Goal: Task Accomplishment & Management: Manage account settings

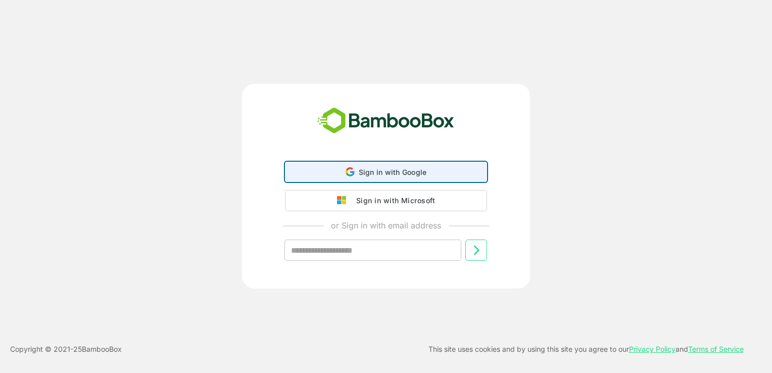
click at [378, 170] on span "Sign in with Google" at bounding box center [393, 172] width 68 height 9
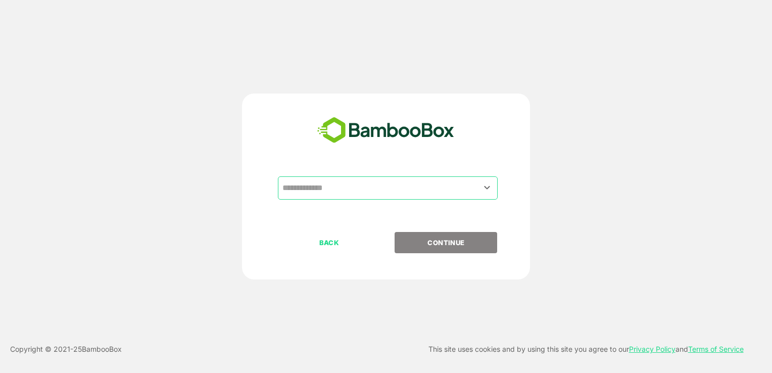
click at [452, 189] on input "text" at bounding box center [388, 187] width 216 height 19
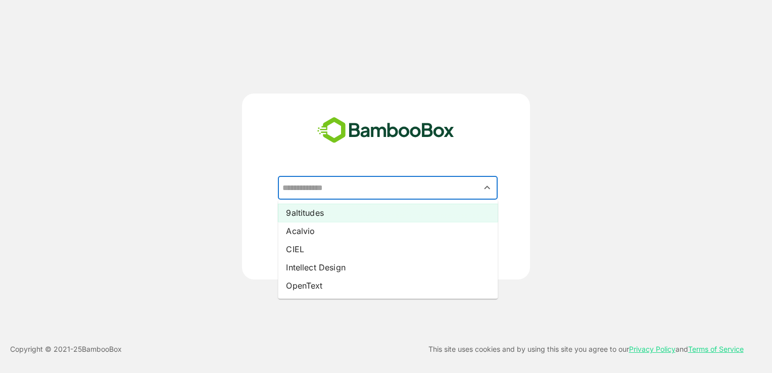
click at [318, 216] on li "9altitudes" at bounding box center [388, 213] width 220 height 18
type input "**********"
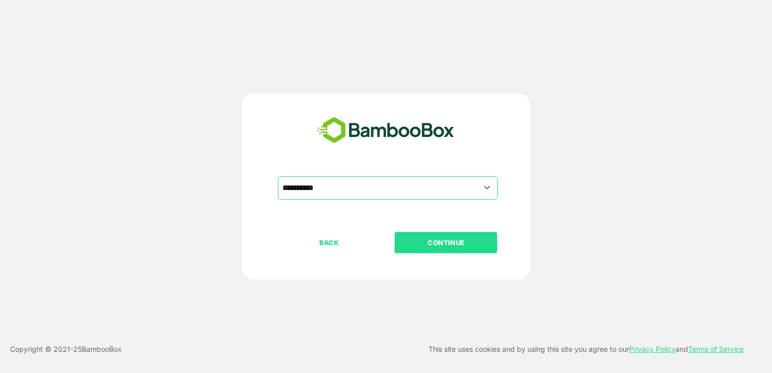
click at [434, 242] on p "CONTINUE" at bounding box center [445, 242] width 101 height 11
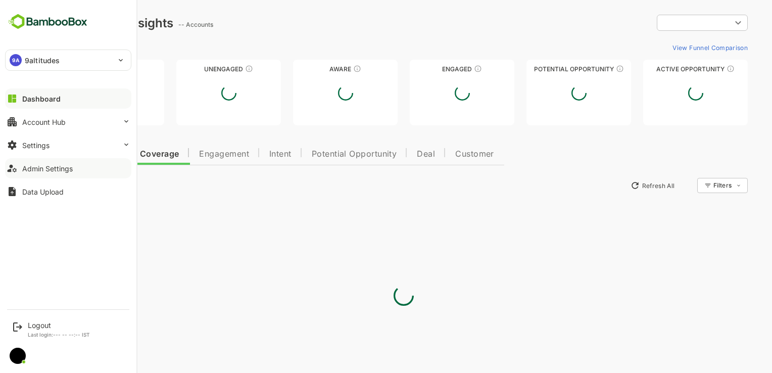
click at [30, 164] on div "Admin Settings" at bounding box center [47, 168] width 50 height 9
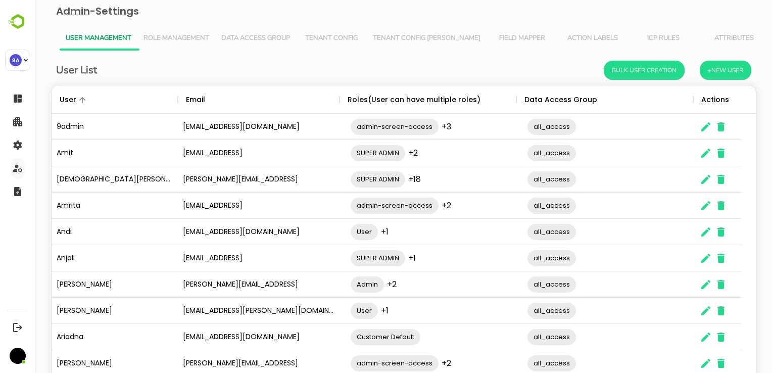
scroll to position [288, 689]
click at [704, 129] on icon "The User Data" at bounding box center [705, 126] width 9 height 9
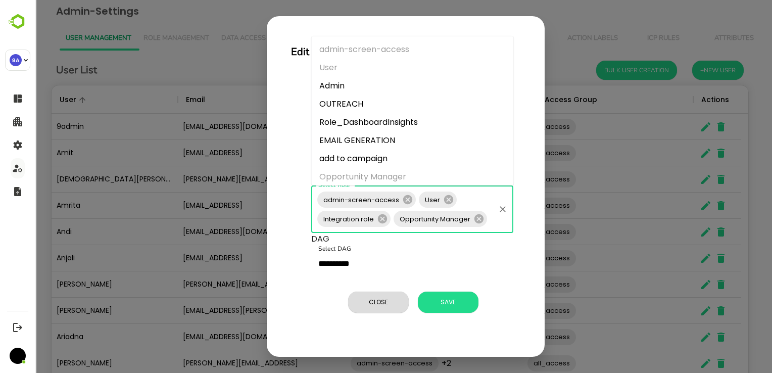
click at [491, 223] on input "Select Role" at bounding box center [490, 218] width 5 height 19
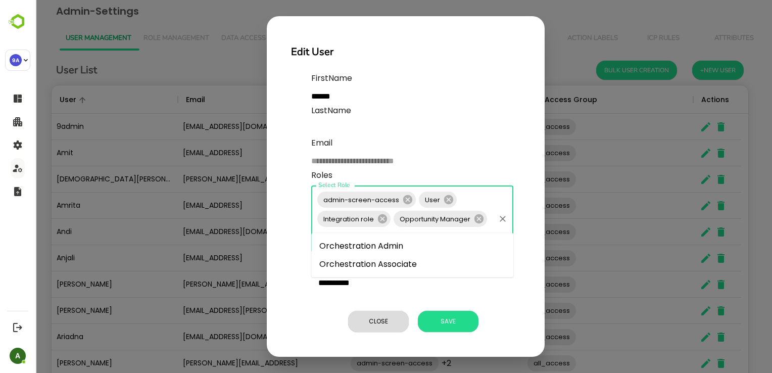
type input "****"
click at [419, 264] on li "Orchestration Associate" at bounding box center [412, 264] width 202 height 18
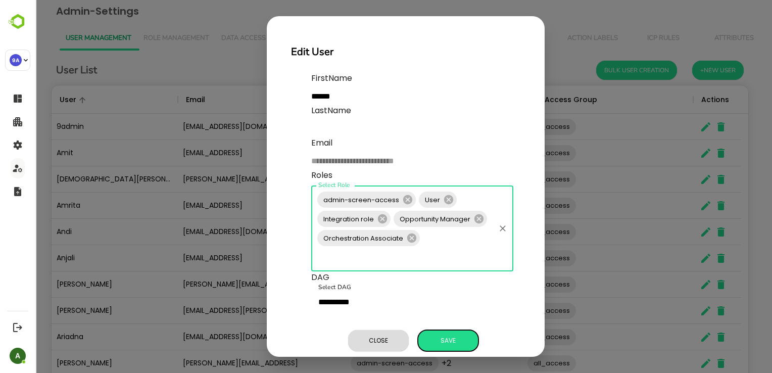
click at [456, 334] on span "Save" at bounding box center [448, 340] width 50 height 13
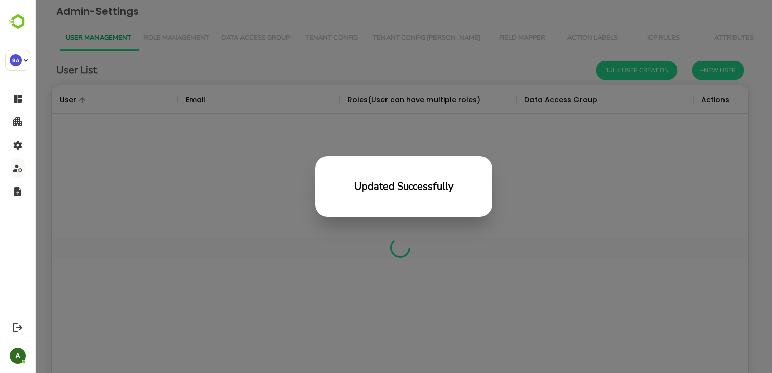
scroll to position [288, 689]
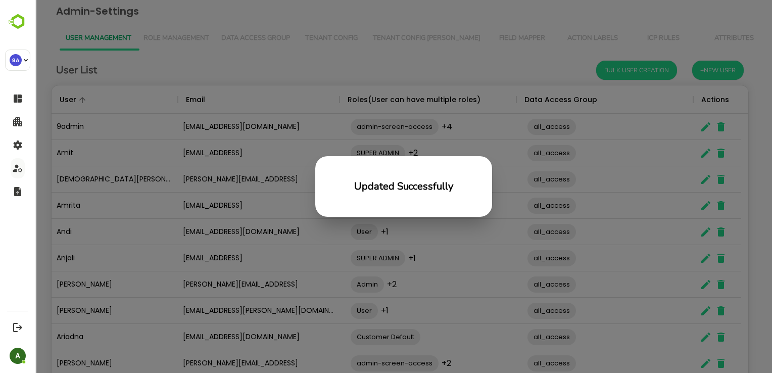
click at [644, 193] on div "Updated Successfully" at bounding box center [403, 186] width 736 height 373
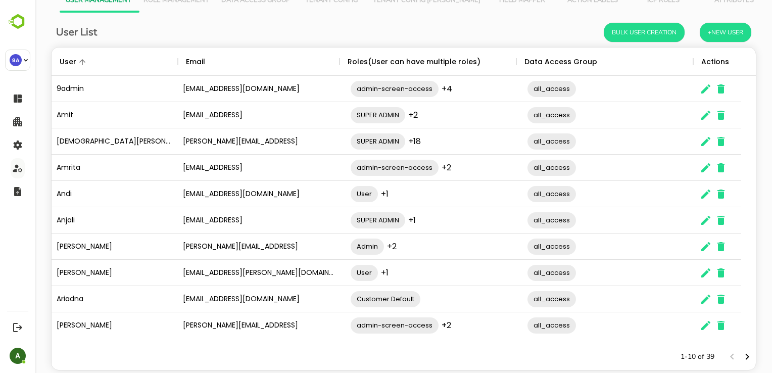
scroll to position [38, 0]
click at [702, 196] on icon "The User Data" at bounding box center [705, 193] width 9 height 9
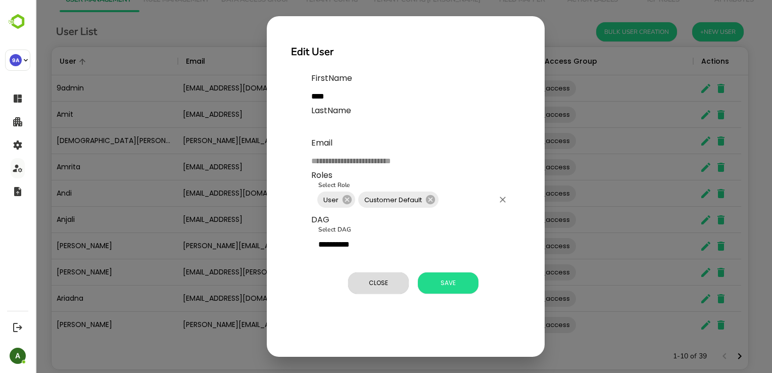
click at [454, 201] on input "Select Role" at bounding box center [467, 199] width 54 height 19
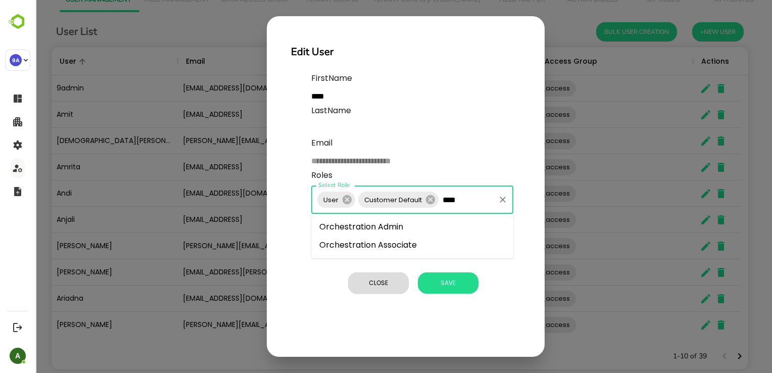
type input "*****"
click at [414, 243] on li "Orchestration Associate" at bounding box center [412, 245] width 202 height 18
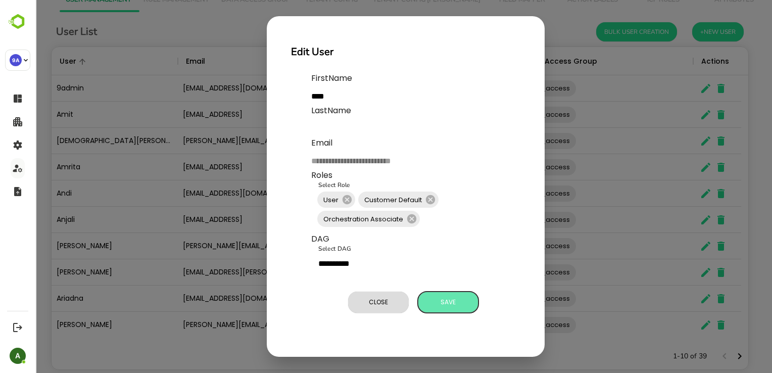
click at [451, 302] on span "Save" at bounding box center [448, 301] width 50 height 13
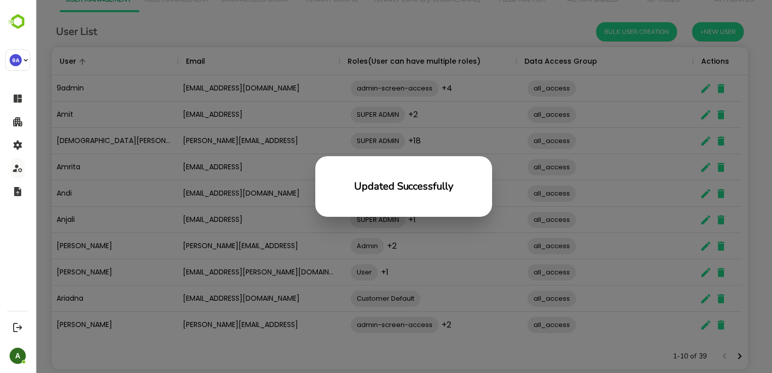
scroll to position [288, 689]
click at [684, 271] on div "Updated Successfully" at bounding box center [403, 186] width 736 height 373
click at [702, 273] on div "Updated Successfully" at bounding box center [403, 186] width 736 height 373
click at [459, 201] on div "Updated Successfully" at bounding box center [403, 192] width 123 height 48
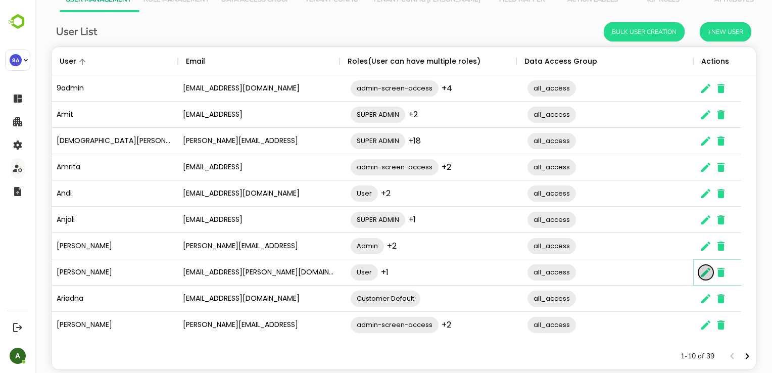
click at [703, 274] on icon "The User Data" at bounding box center [705, 272] width 9 height 9
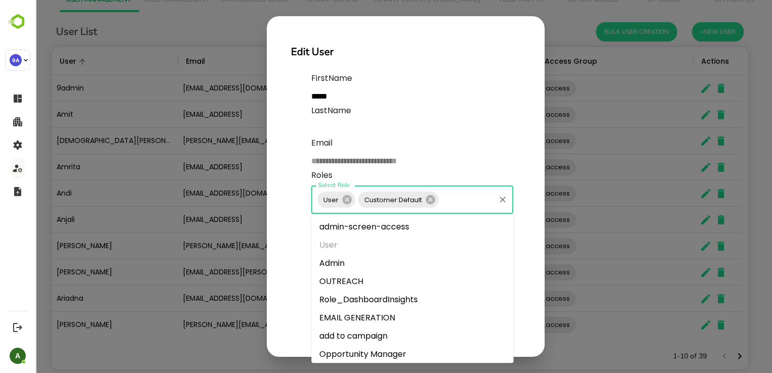
click at [458, 204] on input "Select Role" at bounding box center [467, 199] width 54 height 19
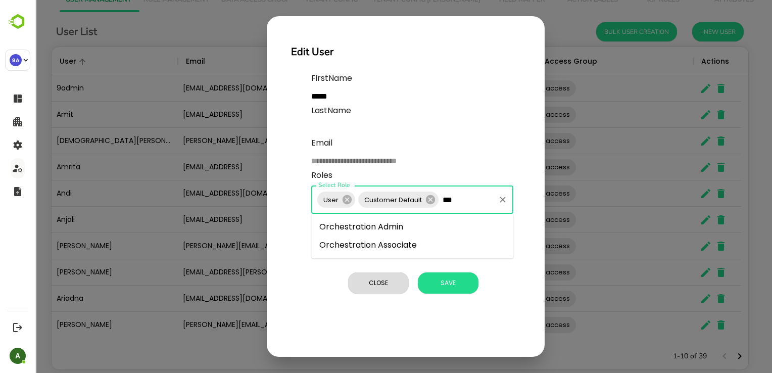
type input "****"
click at [401, 244] on li "Orchestration Associate" at bounding box center [412, 245] width 202 height 18
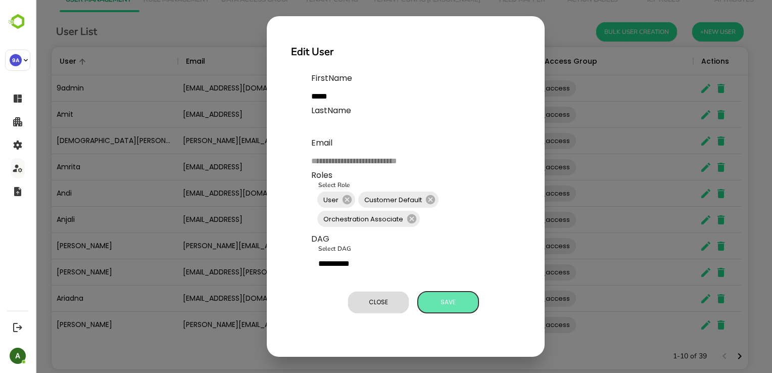
click at [444, 296] on span "Save" at bounding box center [448, 301] width 50 height 13
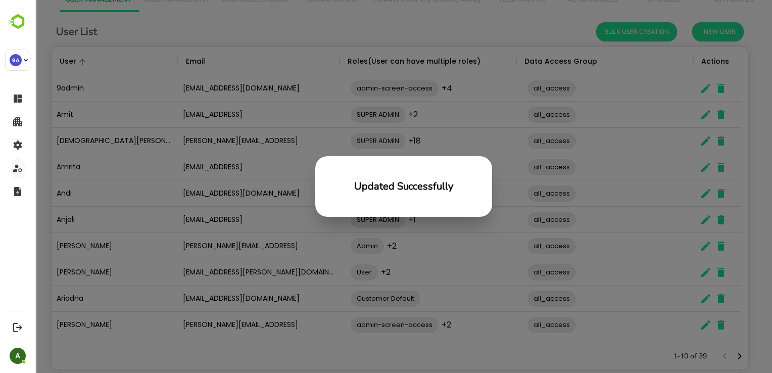
click at [586, 289] on div "Updated Successfully" at bounding box center [403, 186] width 736 height 373
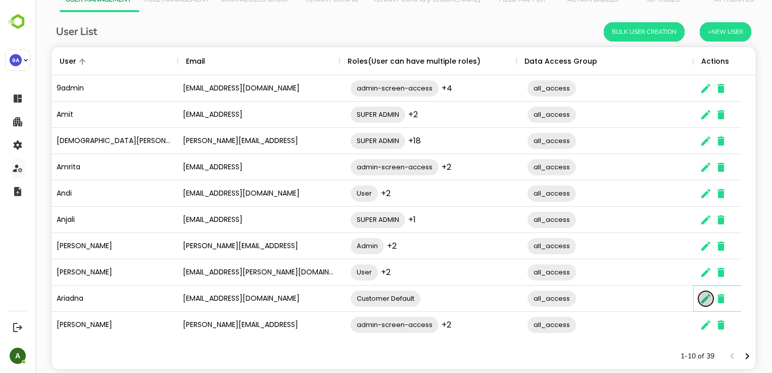
click at [703, 297] on icon "The User Data" at bounding box center [705, 298] width 12 height 12
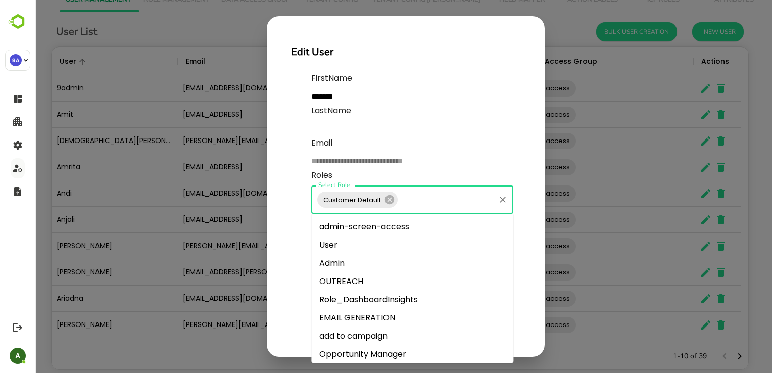
click at [424, 197] on input "Select Role" at bounding box center [446, 199] width 94 height 19
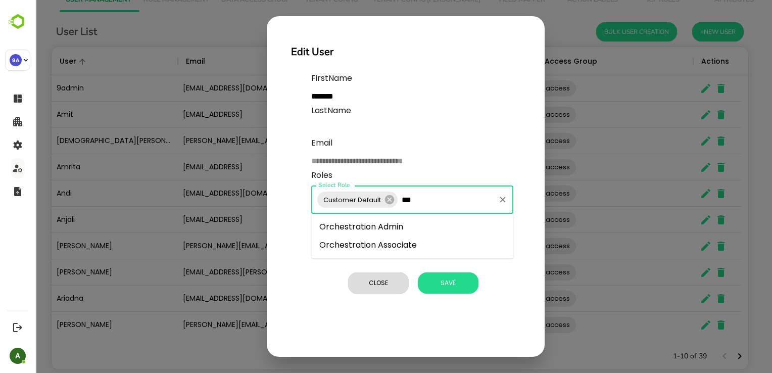
type input "****"
click at [418, 246] on li "Orchestration Associate" at bounding box center [412, 245] width 202 height 18
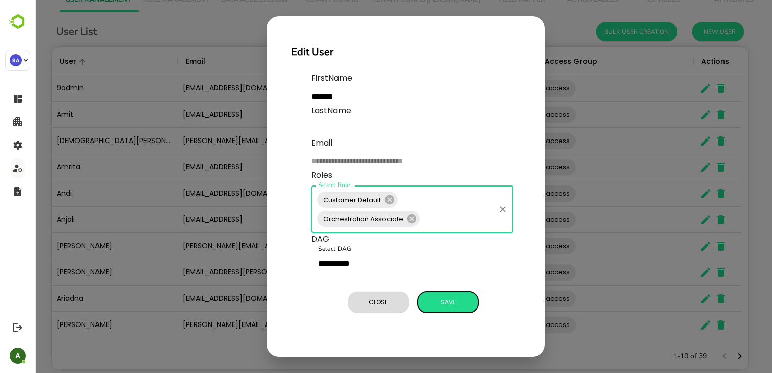
click at [451, 301] on span "Save" at bounding box center [448, 301] width 50 height 13
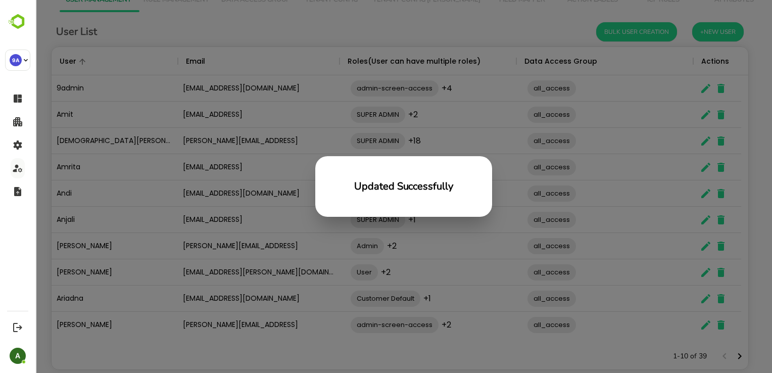
click at [575, 299] on div "Updated Successfully" at bounding box center [403, 186] width 736 height 373
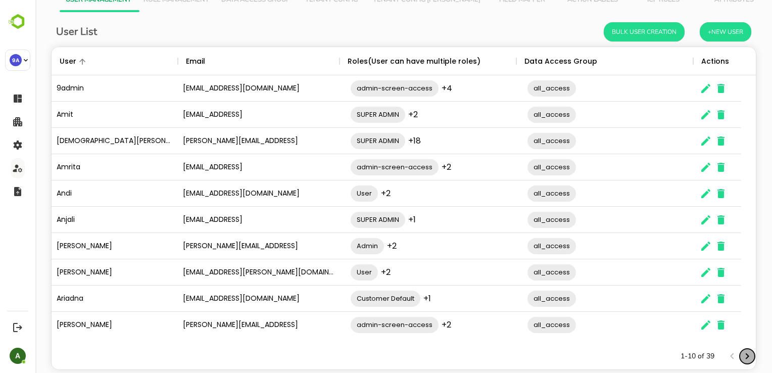
click at [741, 356] on icon "Next page" at bounding box center [747, 356] width 12 height 12
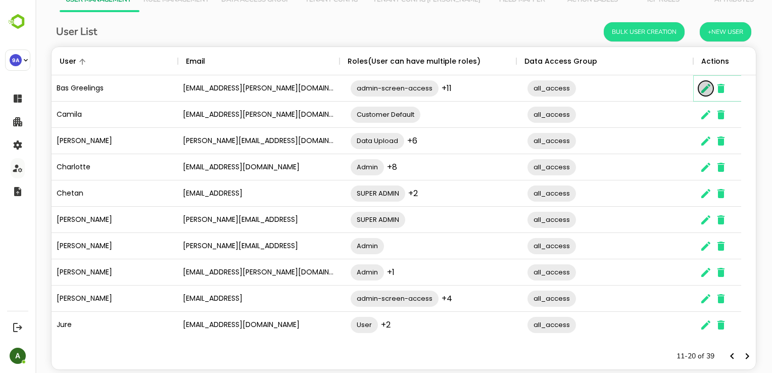
click at [702, 89] on icon "The User Data" at bounding box center [705, 88] width 12 height 12
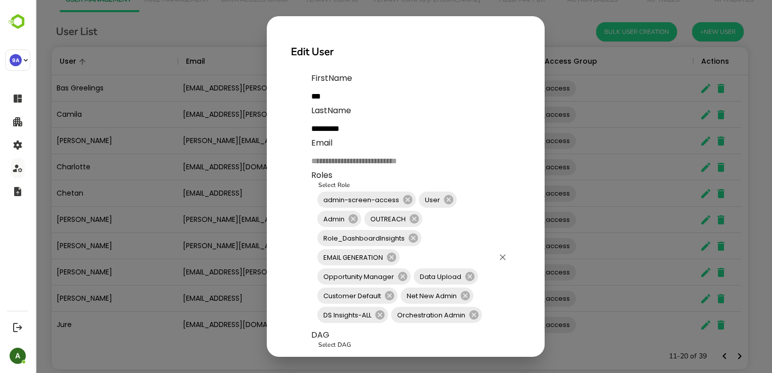
scroll to position [73, 0]
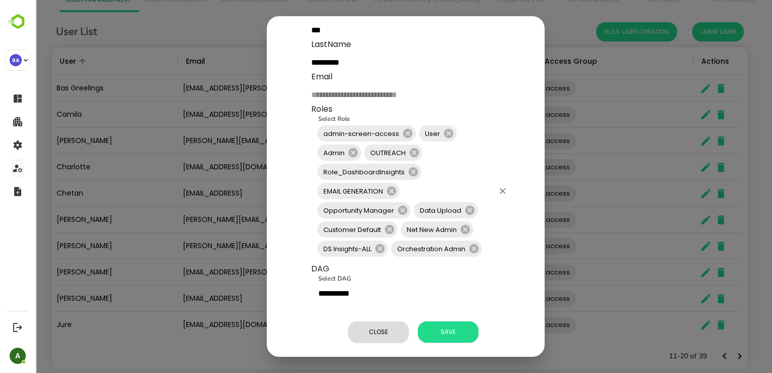
click at [488, 242] on input "Select Role" at bounding box center [488, 248] width 10 height 19
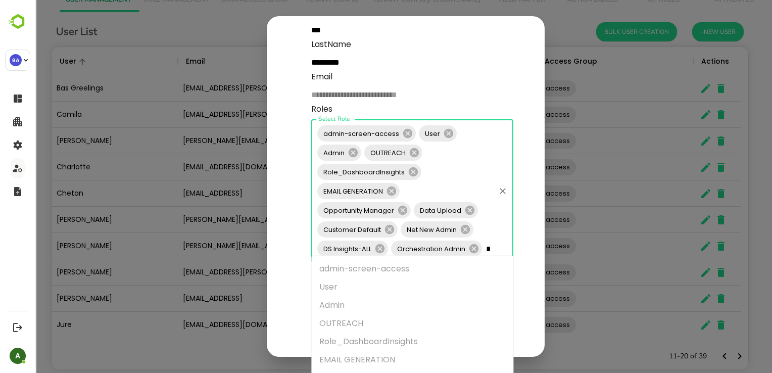
type input "**"
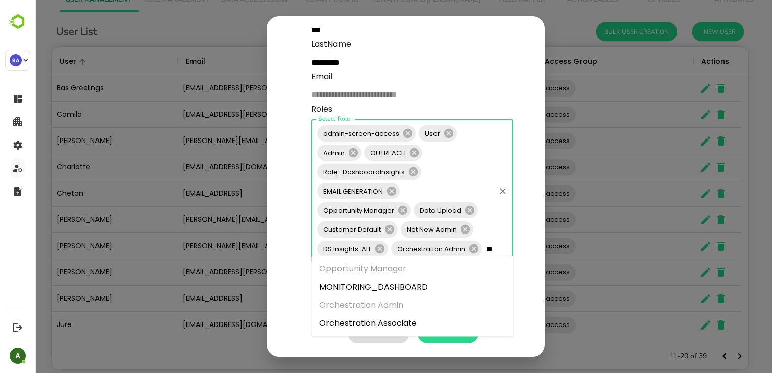
scroll to position [0, 3]
click at [414, 325] on li "Orchestration Associate" at bounding box center [412, 323] width 202 height 18
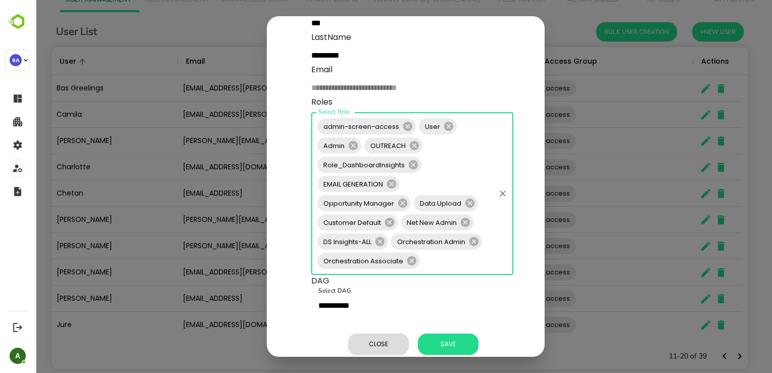
scroll to position [0, 0]
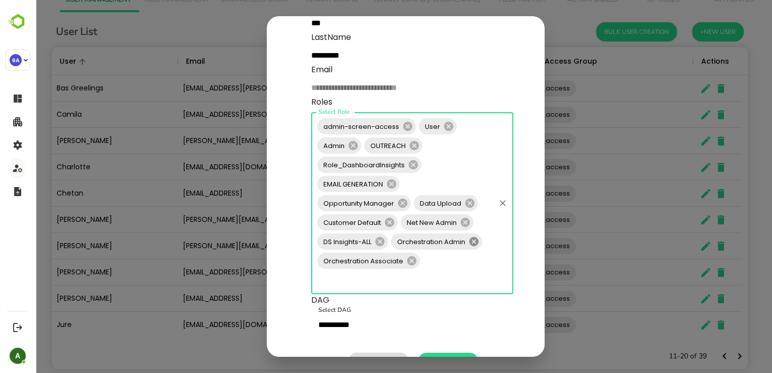
click at [476, 242] on icon at bounding box center [473, 241] width 11 height 11
click at [443, 357] on span "Save" at bounding box center [448, 363] width 50 height 13
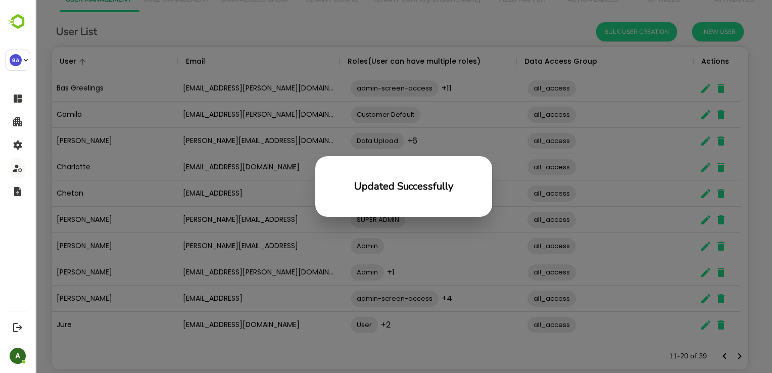
scroll to position [288, 689]
click at [701, 142] on div "Updated Successfully" at bounding box center [403, 186] width 736 height 373
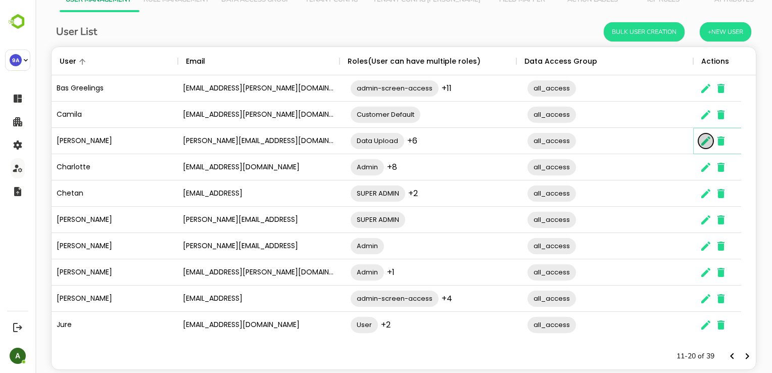
click at [700, 141] on icon "The User Data" at bounding box center [705, 141] width 12 height 12
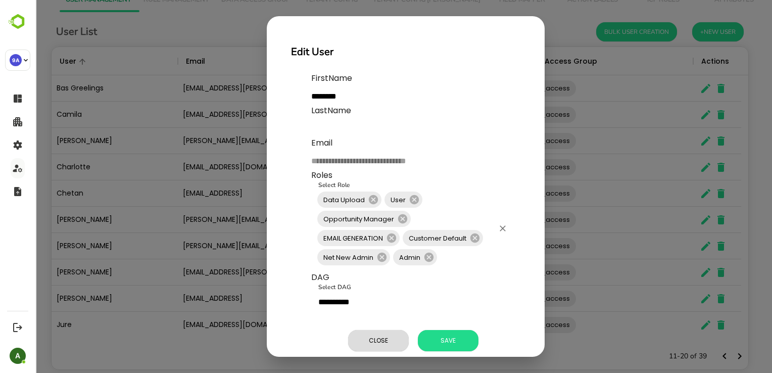
click at [451, 261] on input "Select Role" at bounding box center [465, 256] width 55 height 19
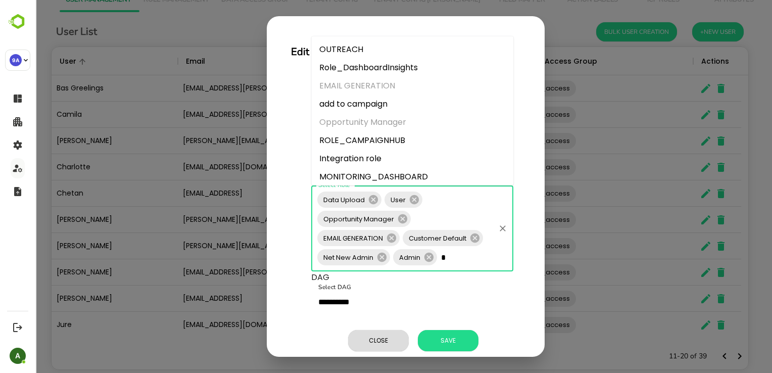
type input "**"
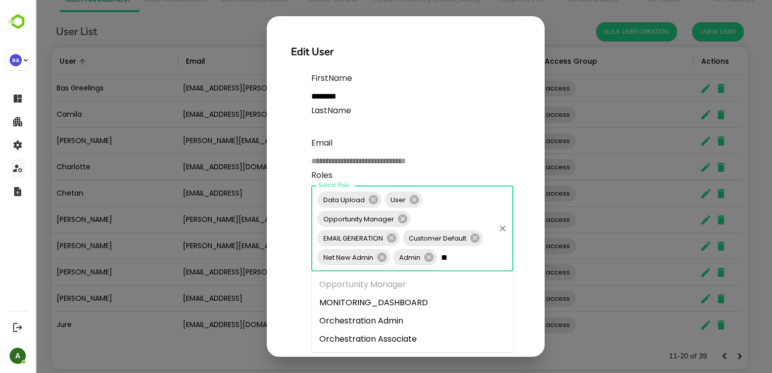
click at [400, 335] on li "Orchestration Associate" at bounding box center [412, 339] width 202 height 18
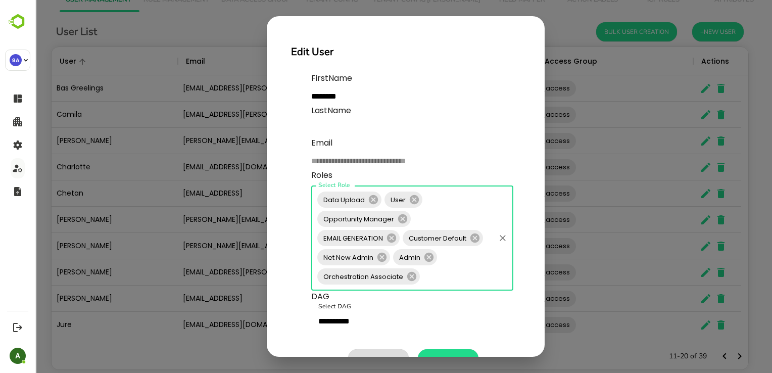
scroll to position [35, 0]
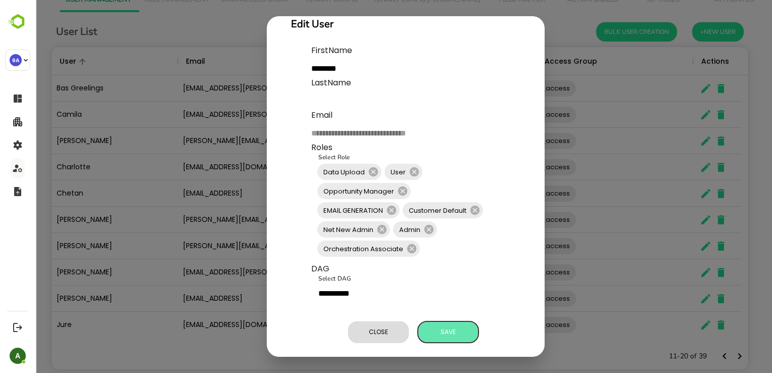
click at [442, 328] on span "Save" at bounding box center [448, 331] width 50 height 13
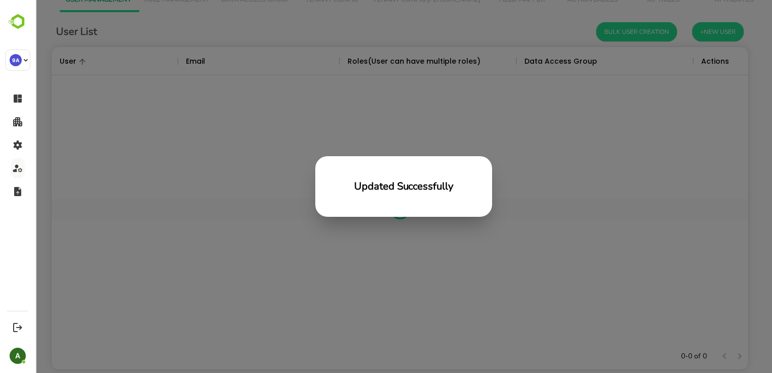
scroll to position [288, 689]
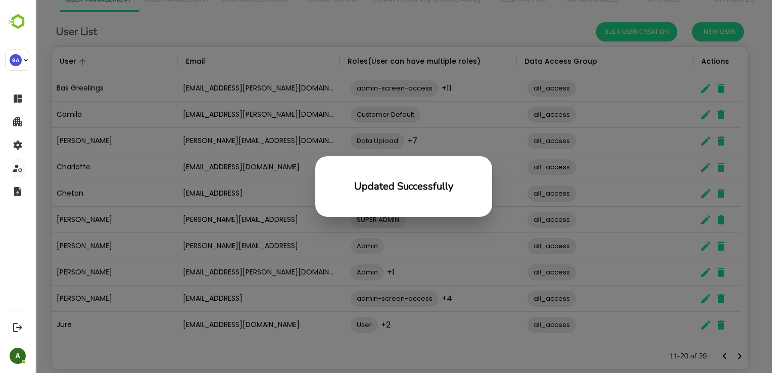
click at [701, 170] on div "Updated Successfully" at bounding box center [403, 186] width 736 height 373
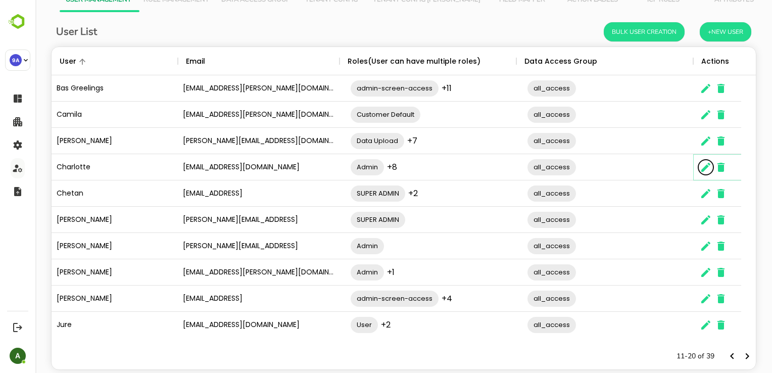
click at [703, 167] on icon "The User Data" at bounding box center [705, 167] width 12 height 12
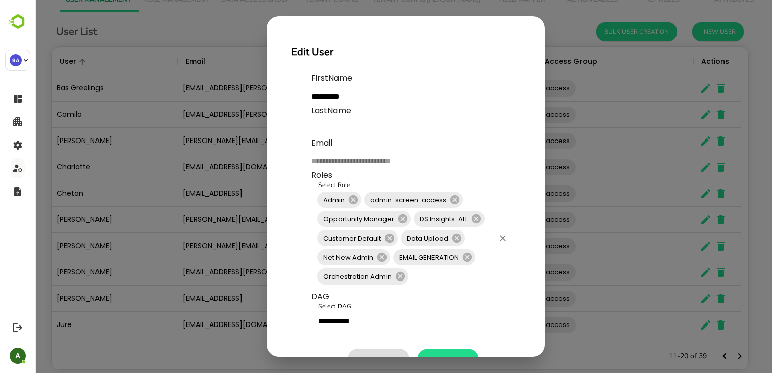
scroll to position [35, 0]
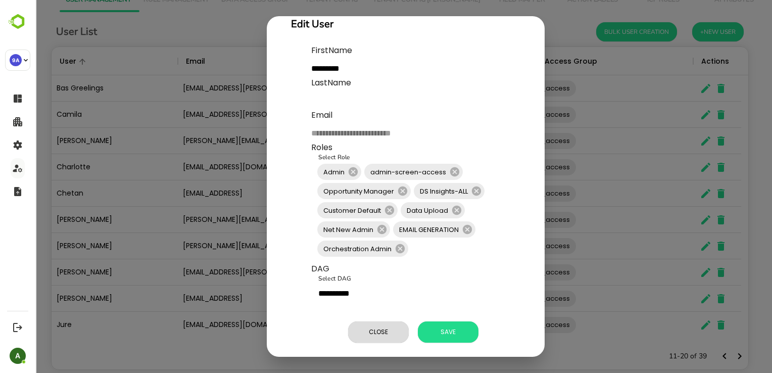
click at [439, 335] on div "Close Save" at bounding box center [415, 331] width 209 height 29
click at [447, 328] on span "Save" at bounding box center [448, 331] width 50 height 13
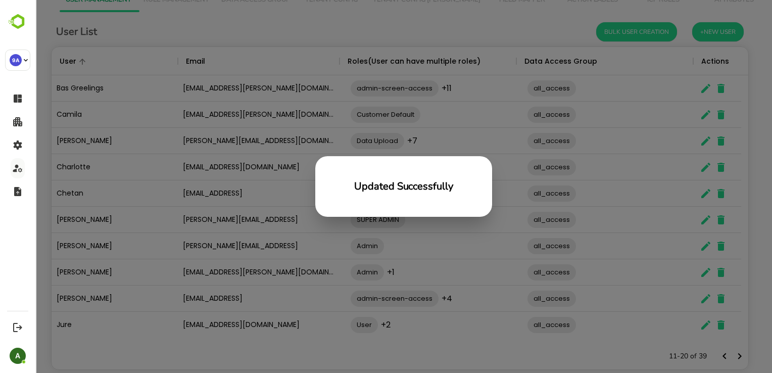
scroll to position [288, 689]
click at [602, 245] on div "Updated Successfully" at bounding box center [403, 186] width 736 height 373
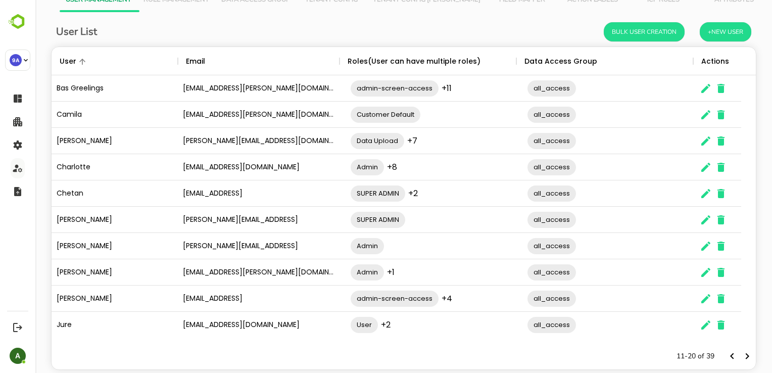
scroll to position [61, 0]
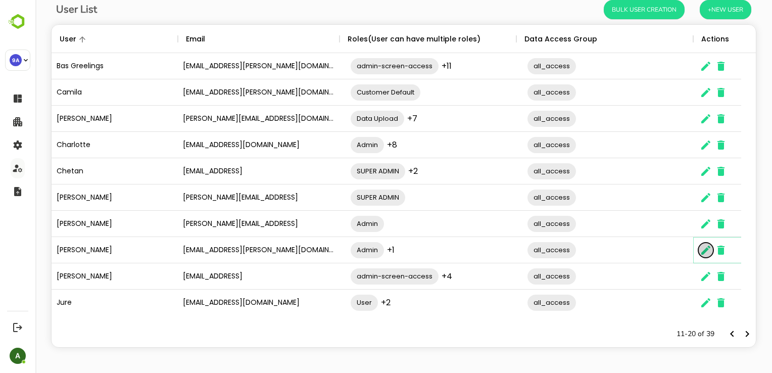
click at [702, 254] on icon "The User Data" at bounding box center [705, 249] width 9 height 9
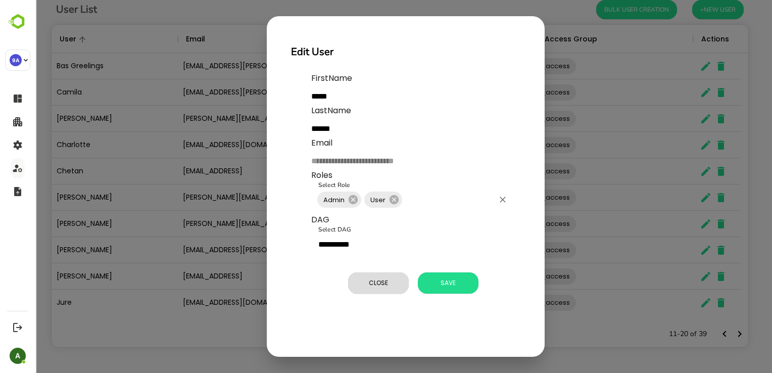
click at [436, 200] on input "Select Role" at bounding box center [448, 199] width 90 height 19
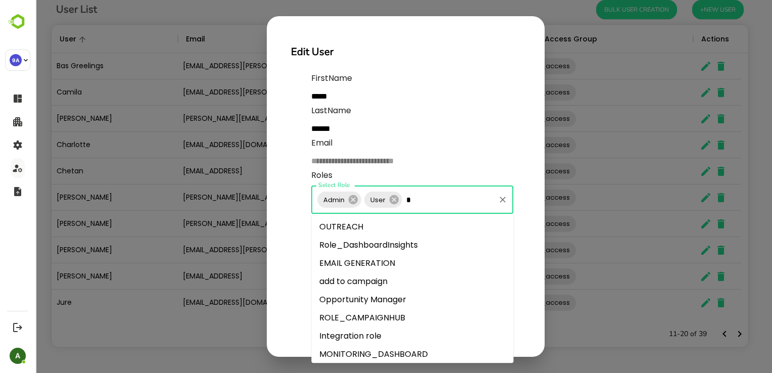
type input "**"
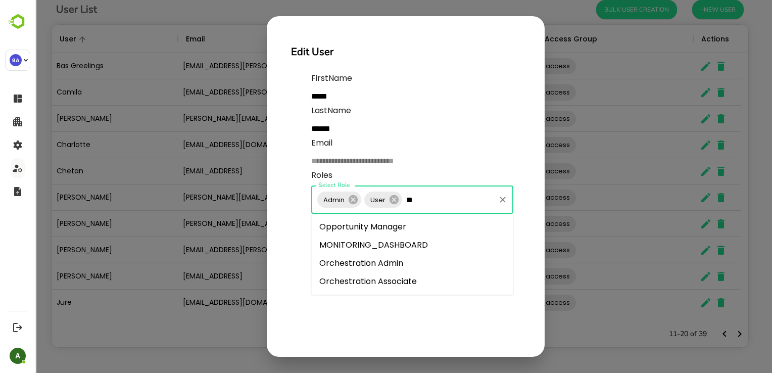
click at [393, 280] on li "Orchestration Associate" at bounding box center [412, 281] width 202 height 18
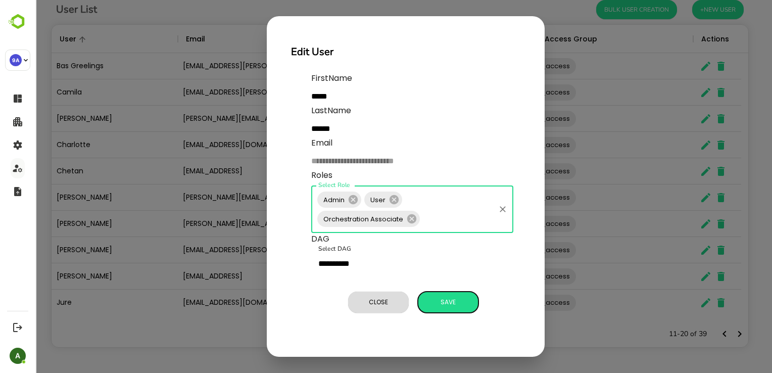
click at [455, 304] on span "Save" at bounding box center [448, 301] width 50 height 13
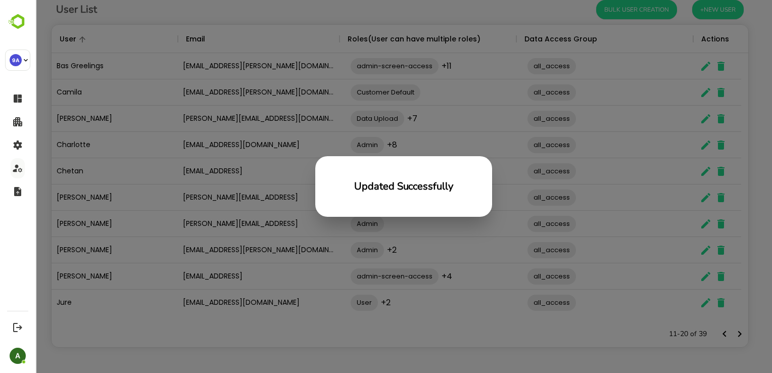
scroll to position [288, 689]
click at [495, 273] on div "Updated Successfully" at bounding box center [403, 186] width 736 height 373
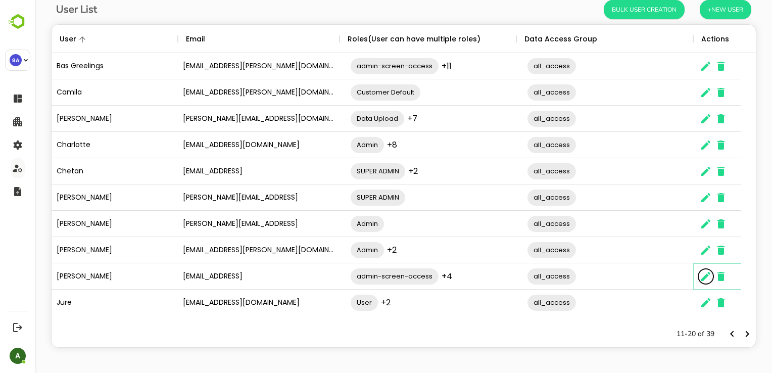
click at [703, 280] on icon "The User Data" at bounding box center [705, 276] width 9 height 9
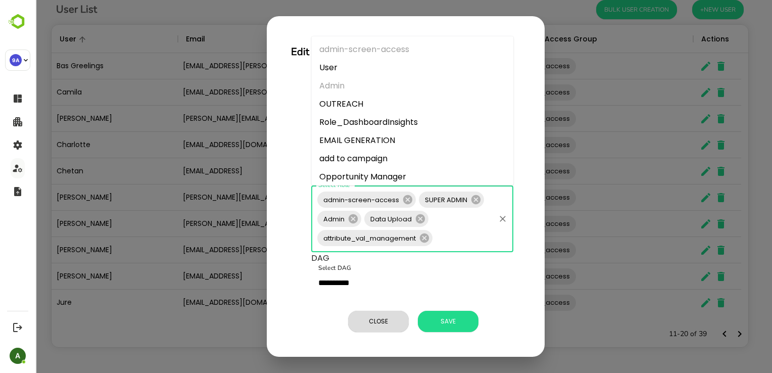
click at [447, 244] on input "Select Role" at bounding box center [464, 237] width 60 height 19
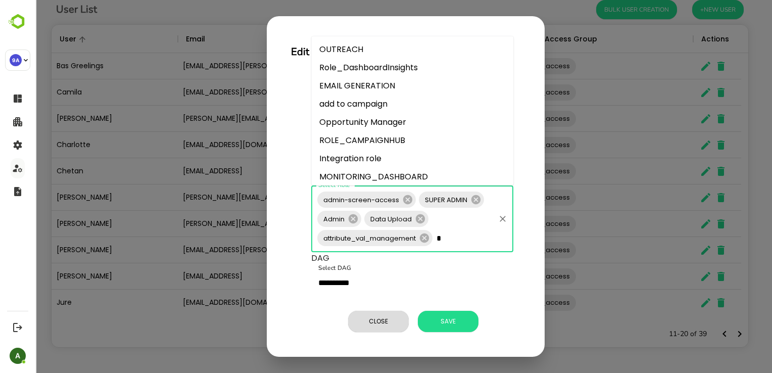
type input "**"
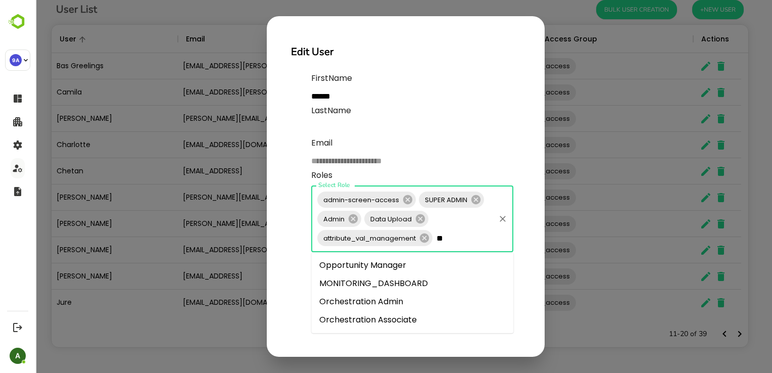
click at [397, 318] on li "Orchestration Associate" at bounding box center [412, 320] width 202 height 18
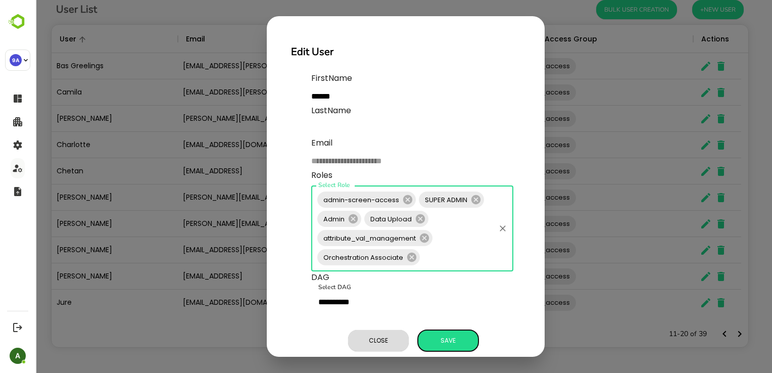
click at [439, 338] on span "Save" at bounding box center [448, 340] width 50 height 13
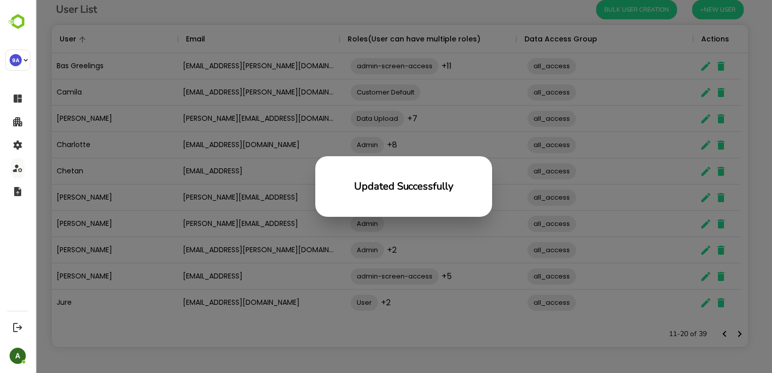
click at [704, 305] on div "Updated Successfully" at bounding box center [403, 186] width 736 height 373
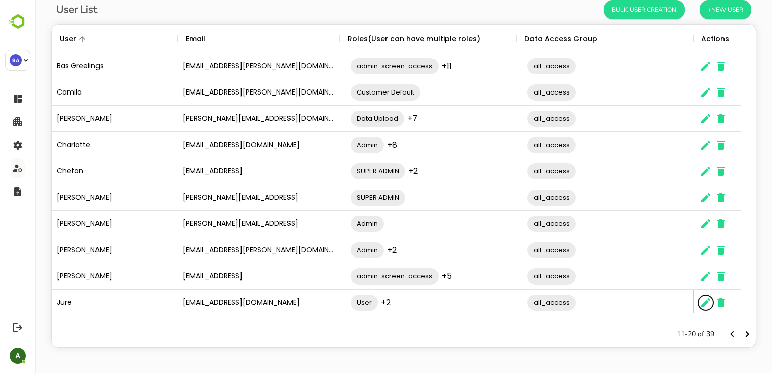
click at [704, 305] on icon "The User Data" at bounding box center [705, 302] width 9 height 9
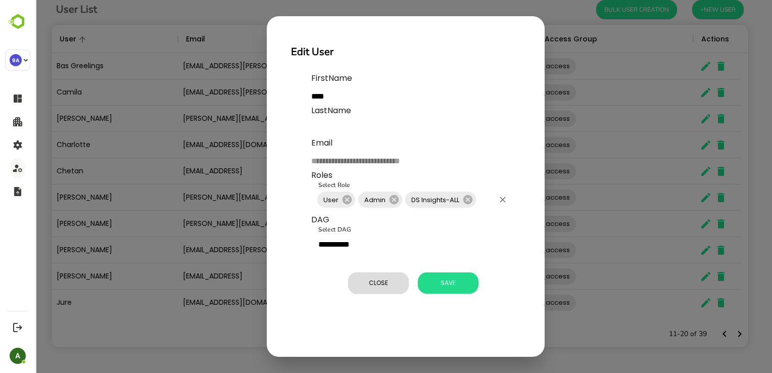
click at [481, 198] on input "Select Role" at bounding box center [485, 199] width 16 height 19
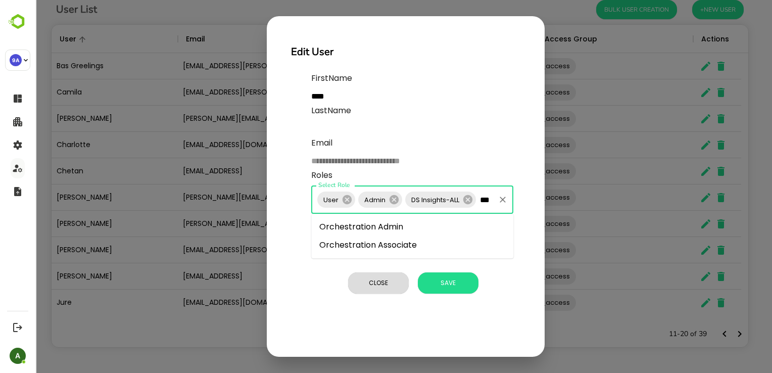
type input "****"
click at [420, 247] on li "Orchestration Associate" at bounding box center [412, 245] width 202 height 18
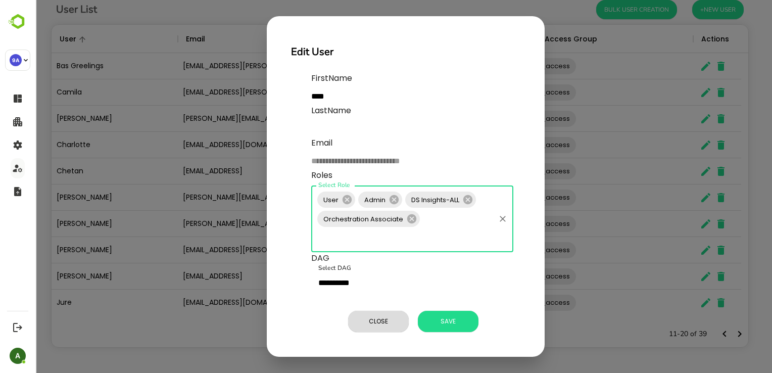
scroll to position [0, 0]
click at [439, 311] on button "Save" at bounding box center [448, 321] width 61 height 21
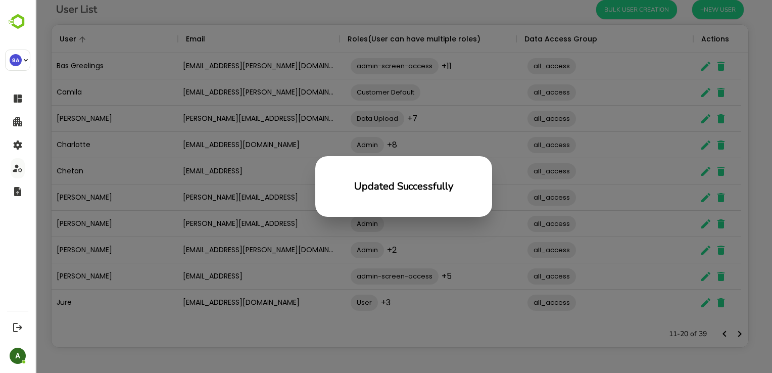
scroll to position [288, 689]
click at [504, 302] on div "Updated Successfully" at bounding box center [403, 186] width 736 height 373
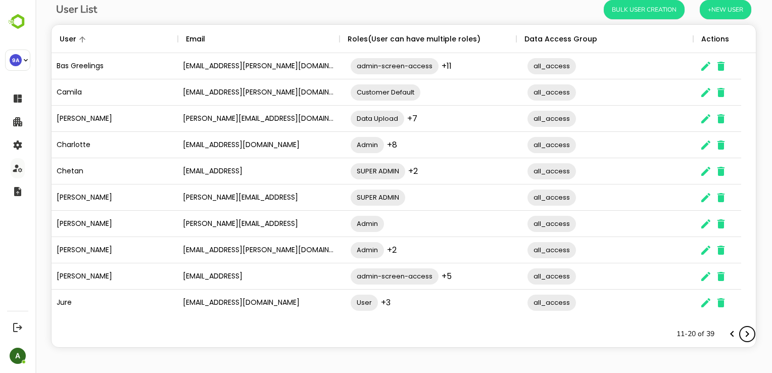
click at [743, 336] on icon "Next page" at bounding box center [747, 334] width 12 height 12
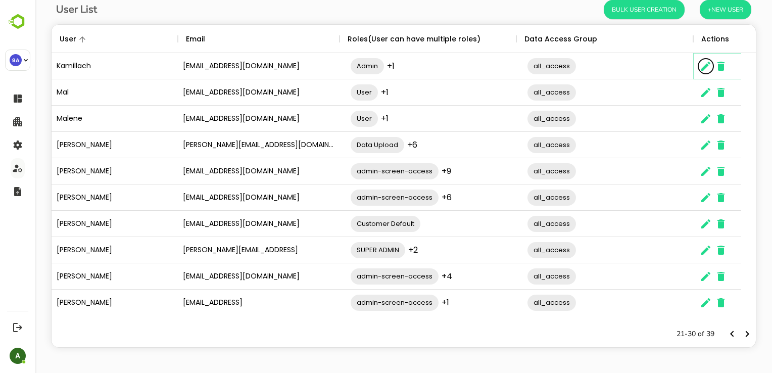
click at [703, 72] on button "The User Data" at bounding box center [705, 66] width 15 height 15
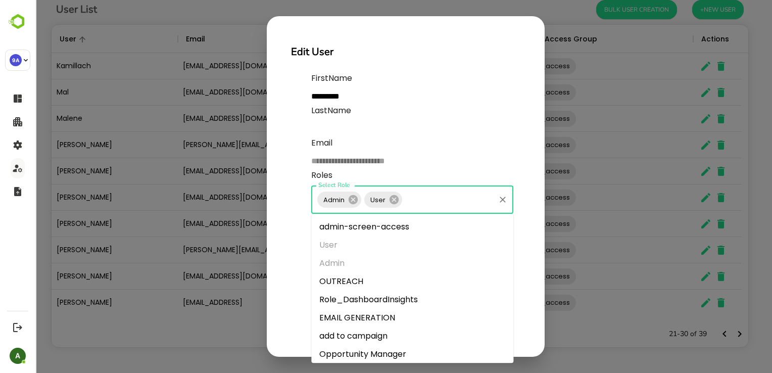
click at [424, 197] on input "Select Role" at bounding box center [448, 199] width 90 height 19
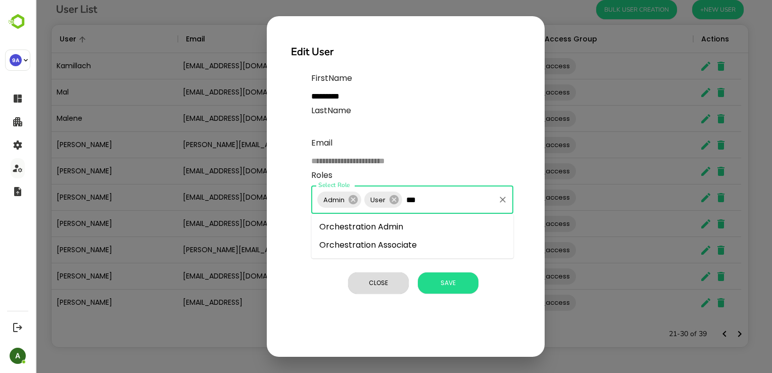
type input "****"
click at [402, 243] on li "Orchestration Associate" at bounding box center [412, 245] width 202 height 18
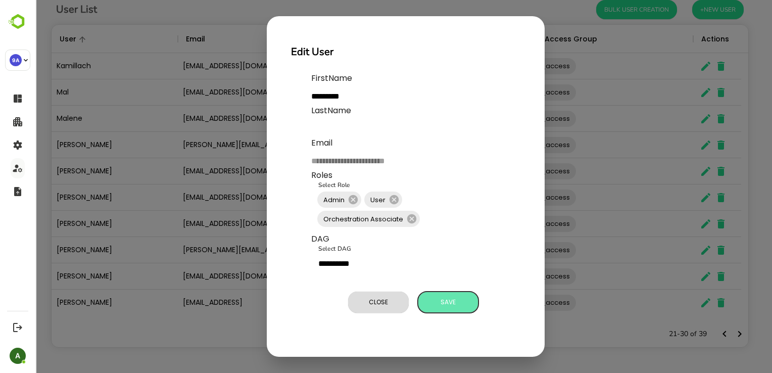
click at [452, 304] on span "Save" at bounding box center [448, 301] width 50 height 13
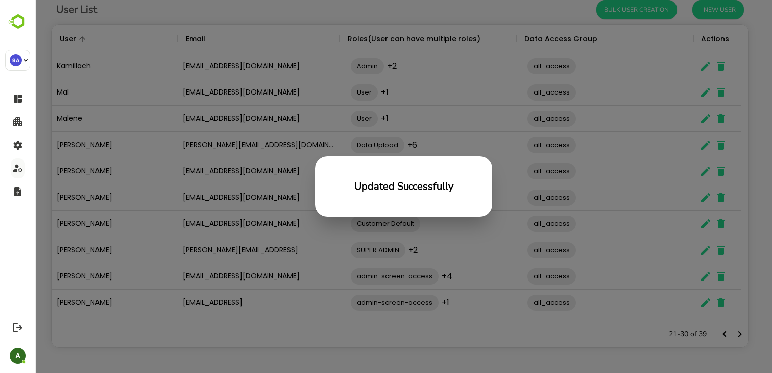
click at [706, 93] on div "Updated Successfully" at bounding box center [403, 186] width 736 height 373
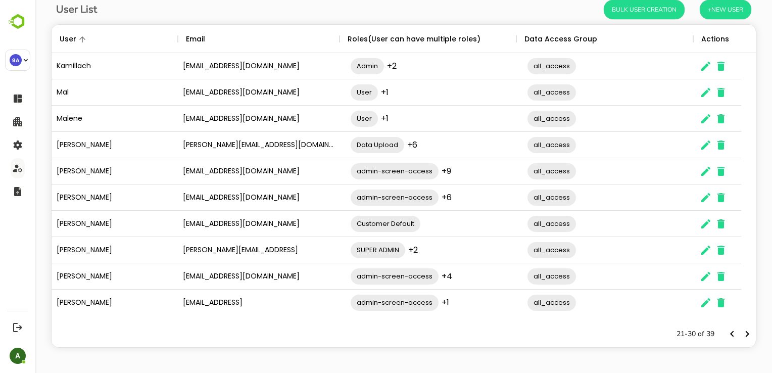
scroll to position [0, 0]
click at [703, 93] on icon "The User Data" at bounding box center [705, 92] width 9 height 9
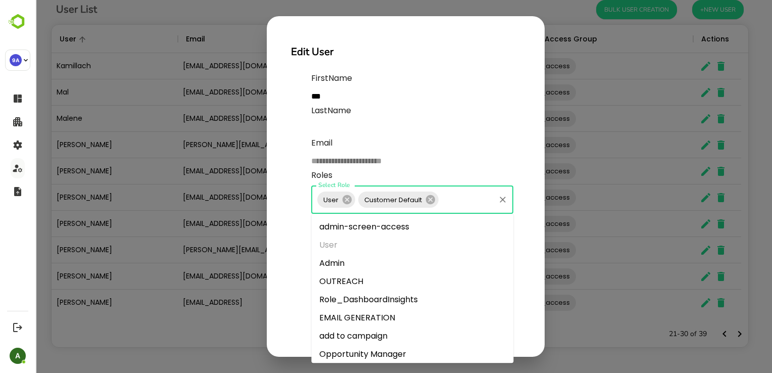
click at [448, 201] on input "Select Role" at bounding box center [467, 199] width 54 height 19
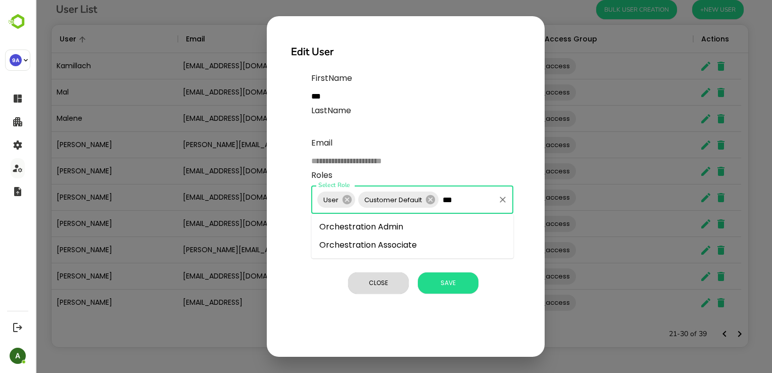
type input "****"
click at [420, 244] on li "Orchestration Associate" at bounding box center [412, 245] width 202 height 18
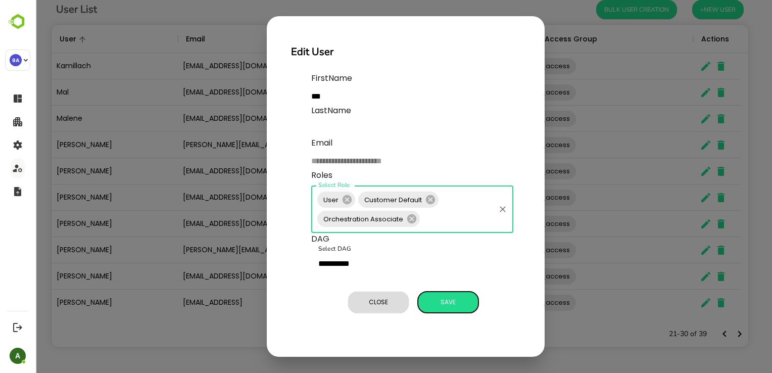
click at [435, 296] on span "Save" at bounding box center [448, 301] width 50 height 13
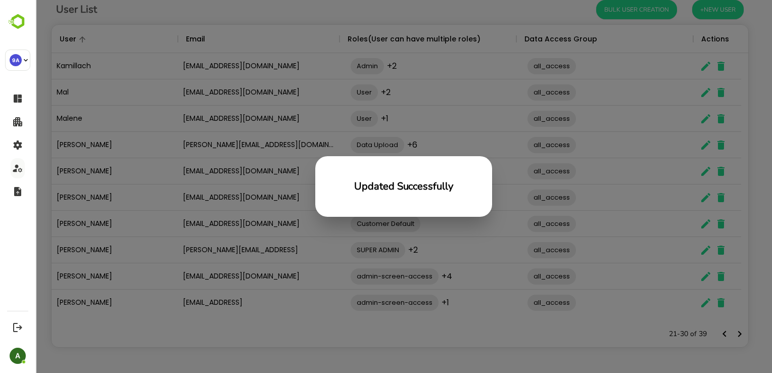
scroll to position [8, 8]
click at [696, 121] on div "Updated Successfully" at bounding box center [403, 186] width 736 height 373
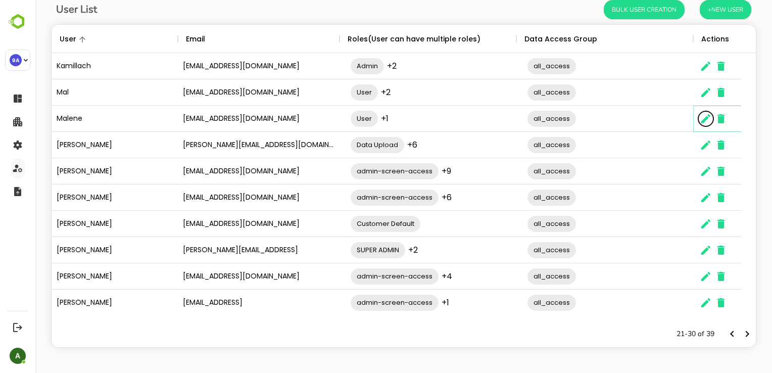
click at [704, 121] on icon "The User Data" at bounding box center [705, 118] width 9 height 9
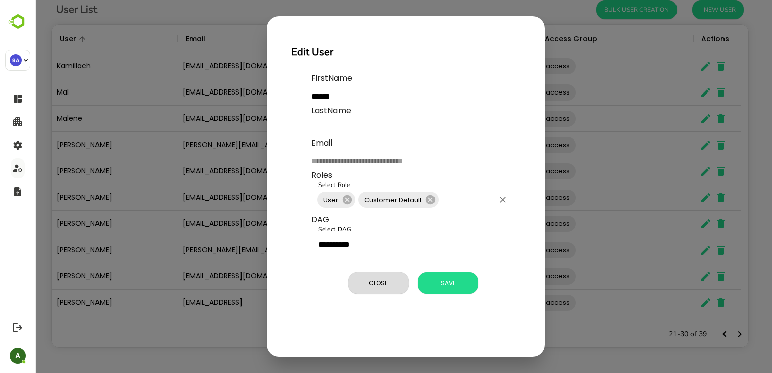
click at [460, 209] on div "User Customer Default Select Role" at bounding box center [412, 199] width 202 height 28
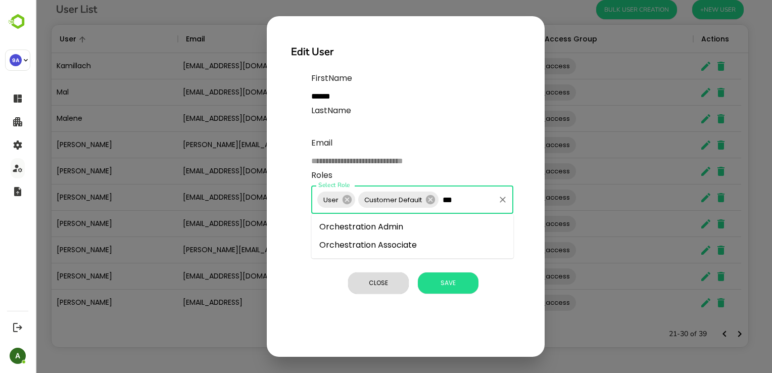
type input "****"
click at [418, 244] on li "Orchestration Associate" at bounding box center [412, 245] width 202 height 18
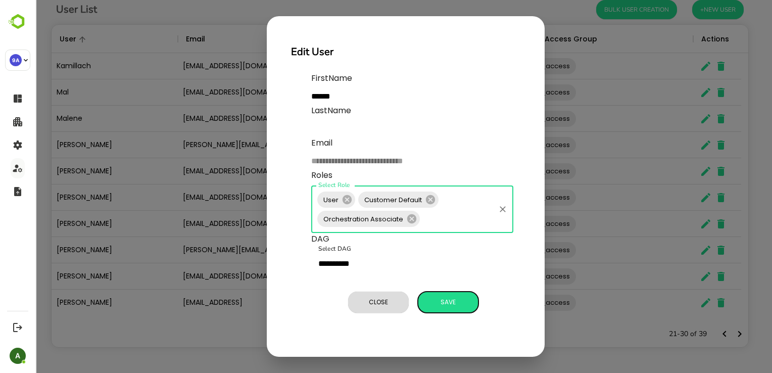
click at [454, 305] on span "Save" at bounding box center [448, 301] width 50 height 13
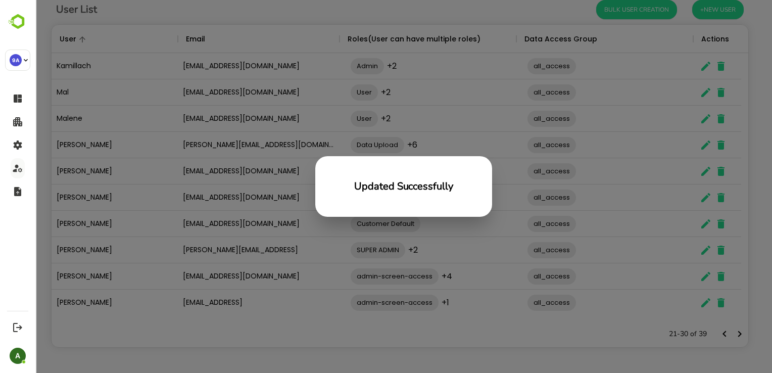
scroll to position [288, 689]
click at [483, 203] on div "Updated Successfully" at bounding box center [403, 186] width 177 height 61
click at [600, 159] on div "Updated Successfully" at bounding box center [403, 186] width 736 height 373
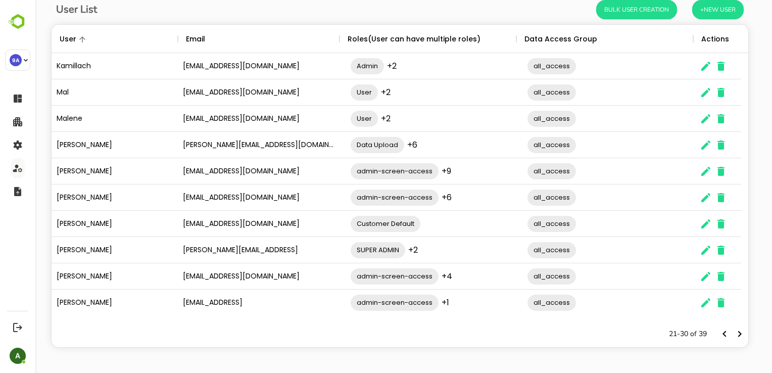
scroll to position [8, 8]
click at [699, 120] on icon "The User Data" at bounding box center [705, 119] width 12 height 12
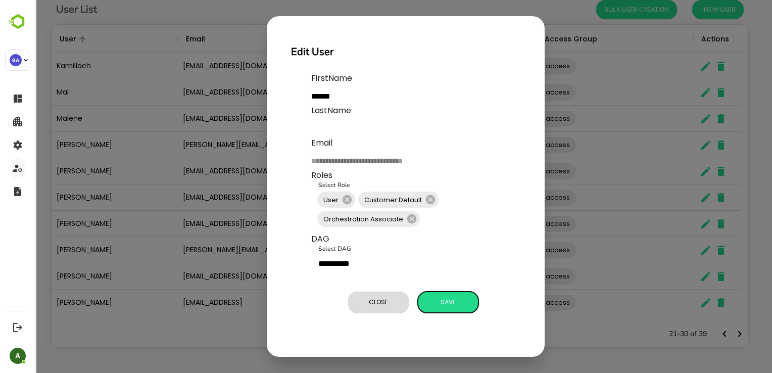
click at [449, 306] on span "Save" at bounding box center [448, 301] width 50 height 13
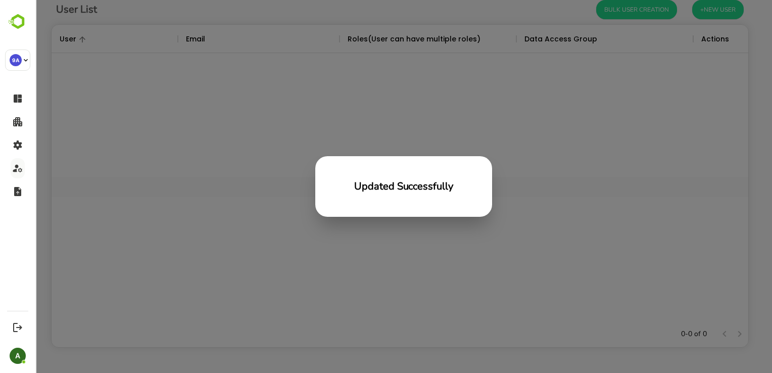
scroll to position [288, 689]
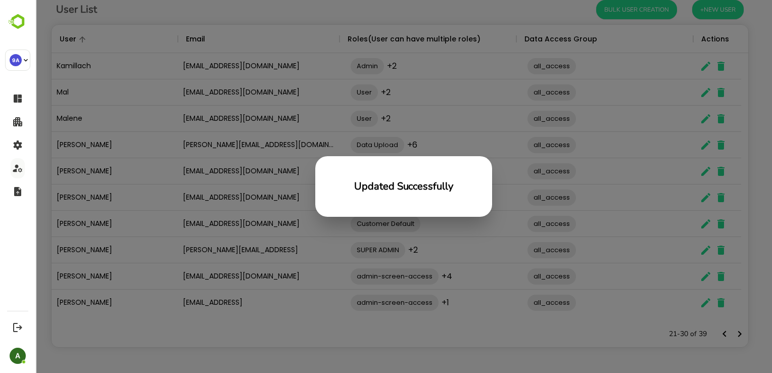
click at [669, 167] on div "Updated Successfully" at bounding box center [403, 186] width 736 height 373
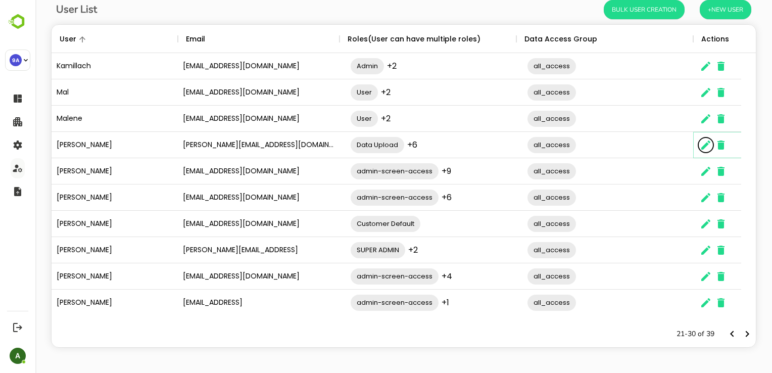
click at [701, 148] on icon "The User Data" at bounding box center [705, 144] width 9 height 9
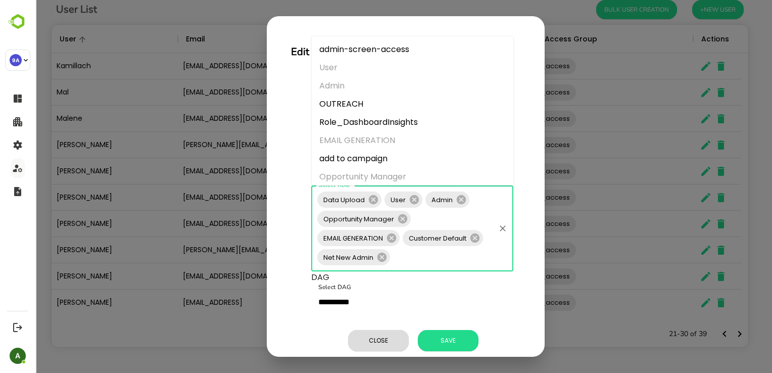
click at [437, 258] on input "Select Role" at bounding box center [442, 256] width 102 height 19
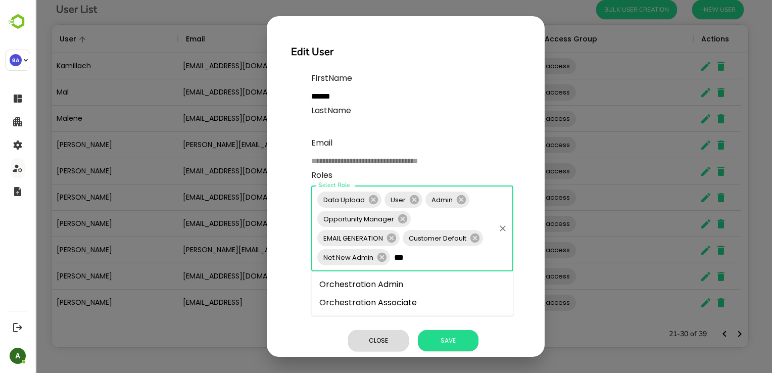
type input "****"
click at [392, 298] on li "Orchestration Associate" at bounding box center [412, 302] width 202 height 18
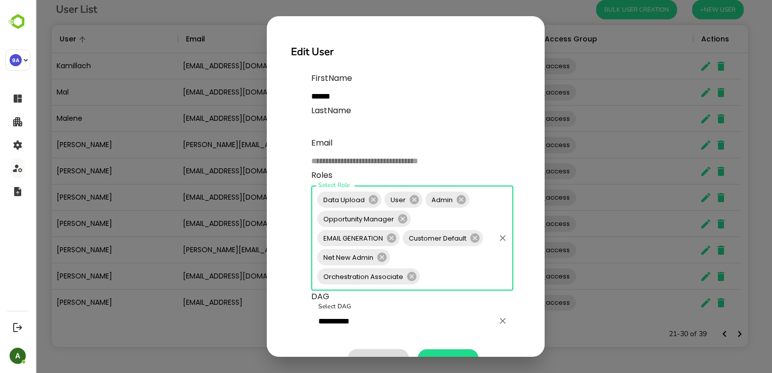
scroll to position [35, 0]
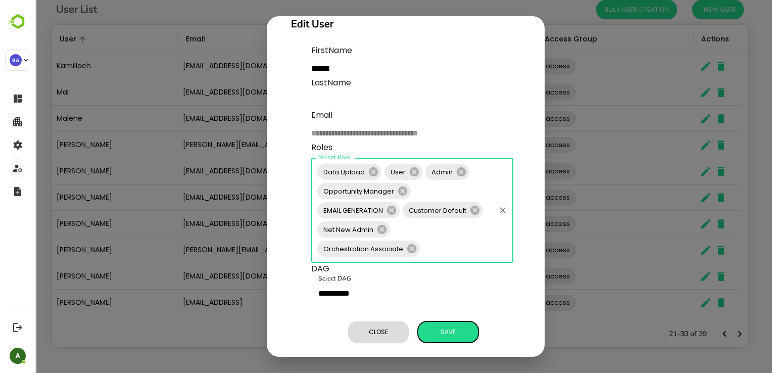
click at [450, 326] on span "Save" at bounding box center [448, 331] width 50 height 13
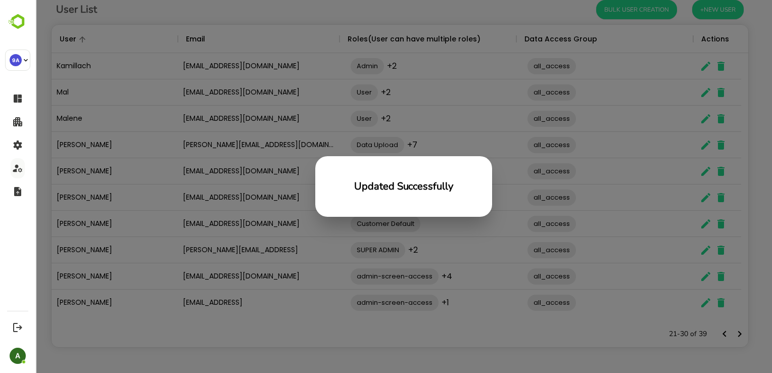
scroll to position [288, 689]
click at [493, 263] on div "Updated Successfully" at bounding box center [403, 186] width 736 height 373
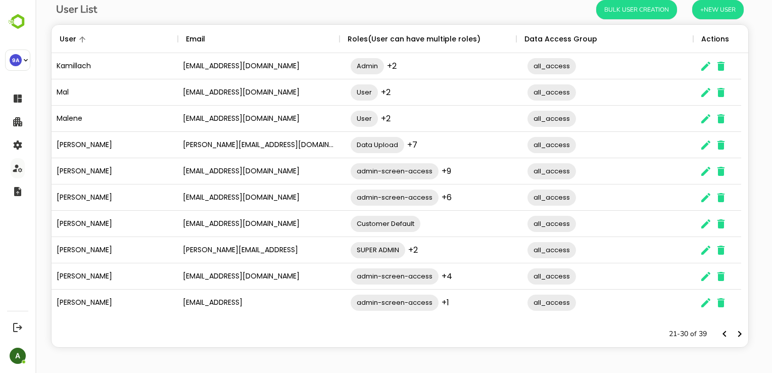
scroll to position [8, 8]
click at [699, 173] on icon "The User Data" at bounding box center [705, 171] width 12 height 12
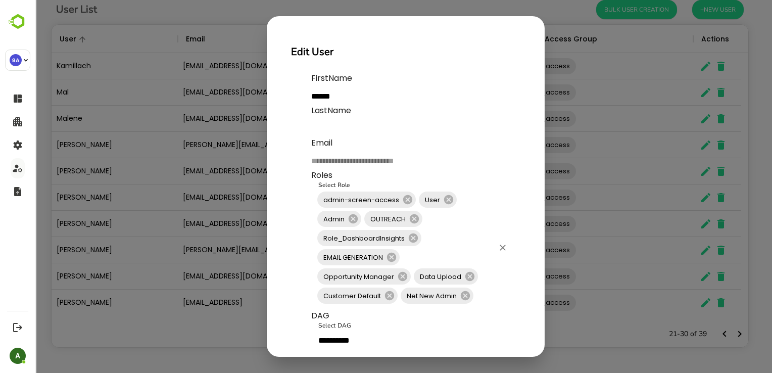
click at [479, 300] on input "Select Role" at bounding box center [484, 295] width 19 height 19
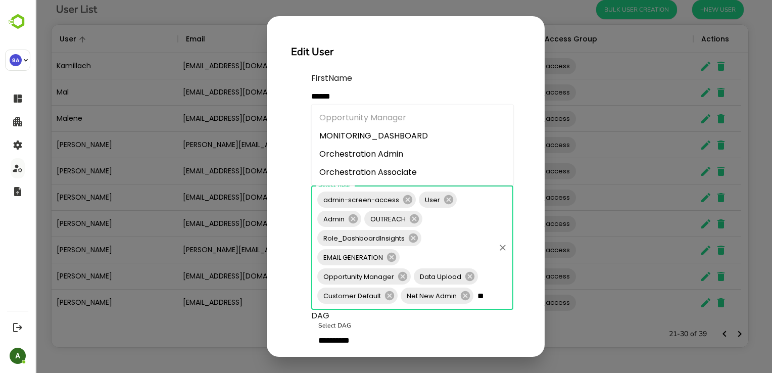
type input "***"
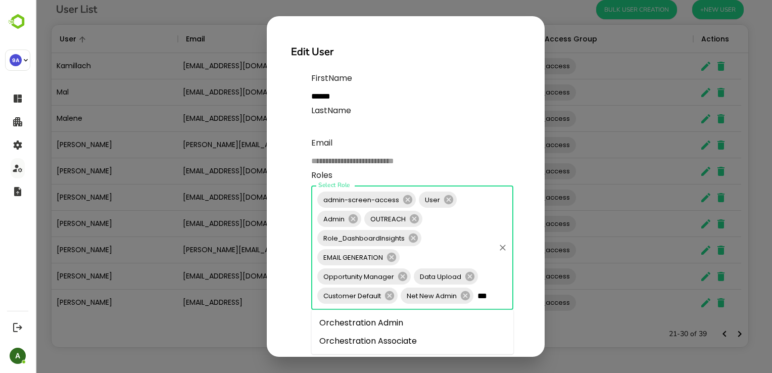
click at [389, 343] on li "Orchestration Associate" at bounding box center [412, 341] width 202 height 18
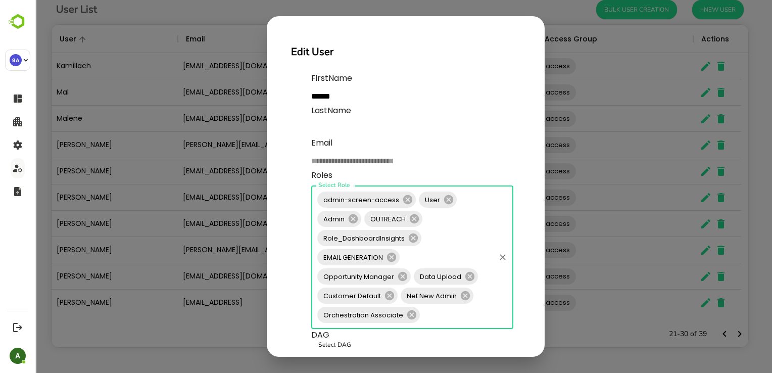
scroll to position [73, 0]
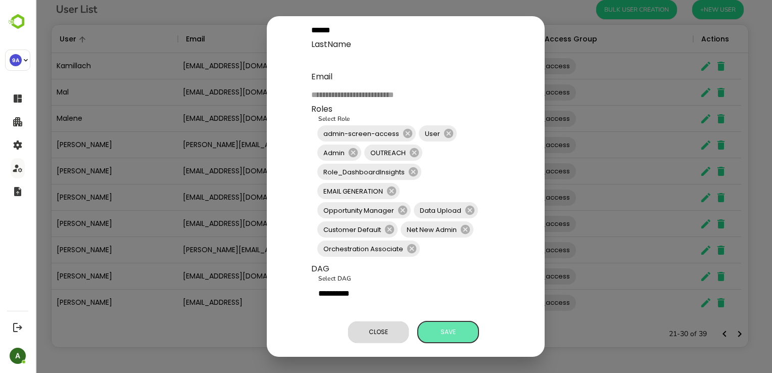
click at [441, 327] on span "Save" at bounding box center [448, 331] width 50 height 13
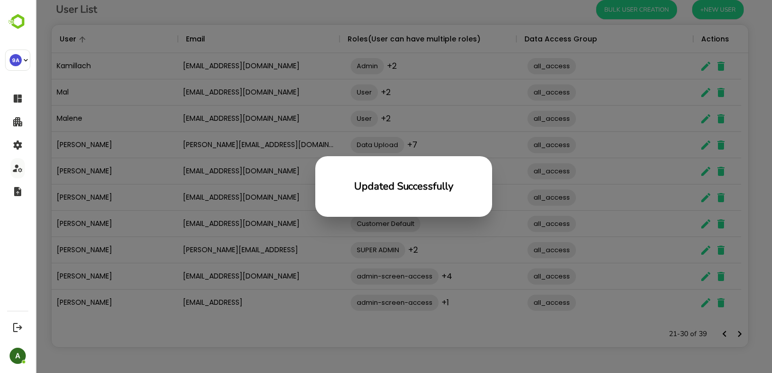
click at [537, 281] on div "Updated Successfully" at bounding box center [403, 186] width 736 height 373
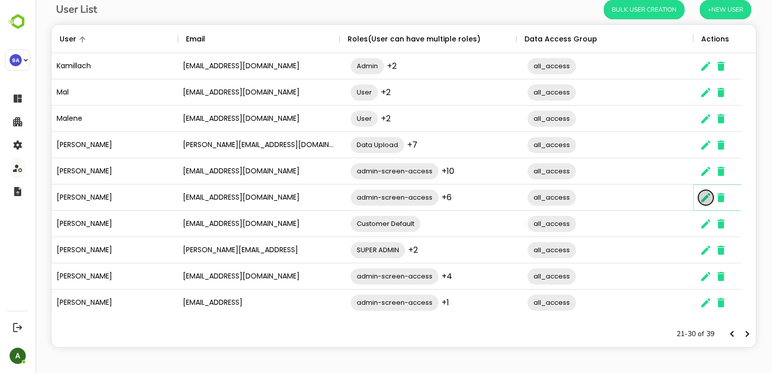
click at [700, 200] on icon "The User Data" at bounding box center [705, 197] width 12 height 12
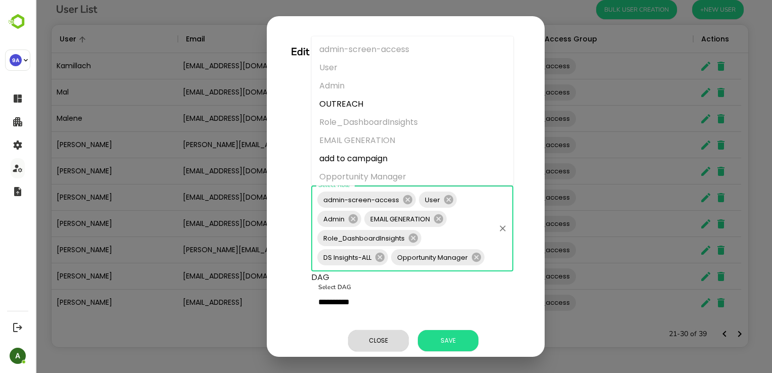
click at [488, 262] on input "Select Role" at bounding box center [490, 256] width 8 height 19
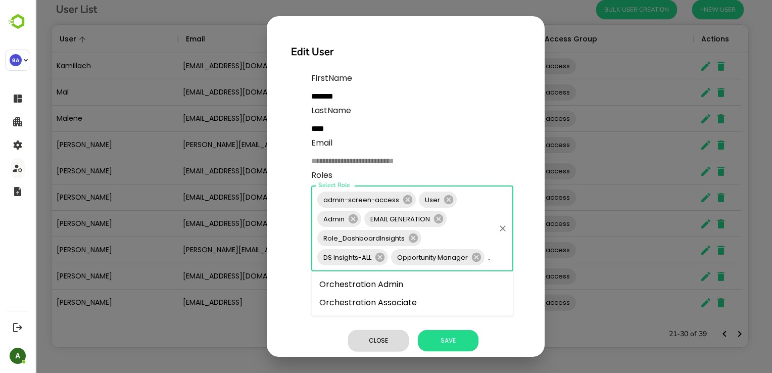
type input "*****"
click at [441, 299] on li "Orchestration Associate" at bounding box center [412, 302] width 202 height 18
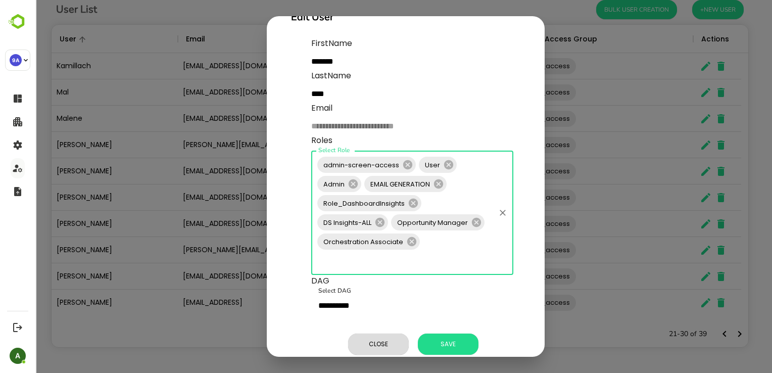
scroll to position [34, 0]
click at [449, 338] on span "Save" at bounding box center [448, 344] width 50 height 13
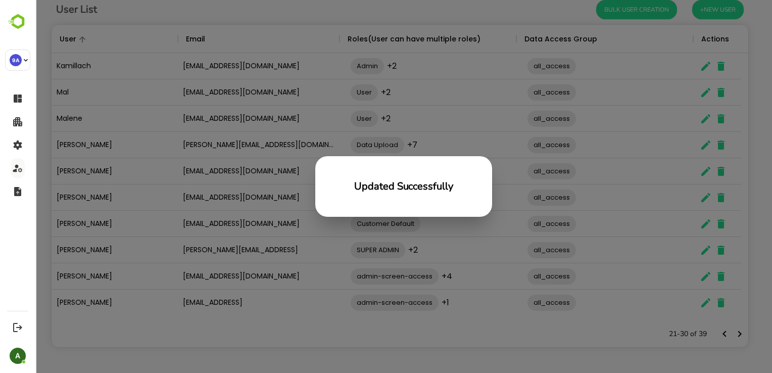
scroll to position [8, 8]
click at [542, 259] on div "Updated Successfully" at bounding box center [403, 186] width 736 height 373
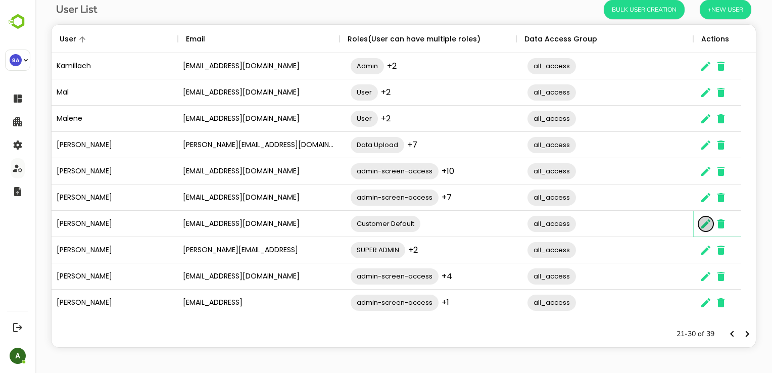
click at [702, 227] on icon "The User Data" at bounding box center [705, 223] width 9 height 9
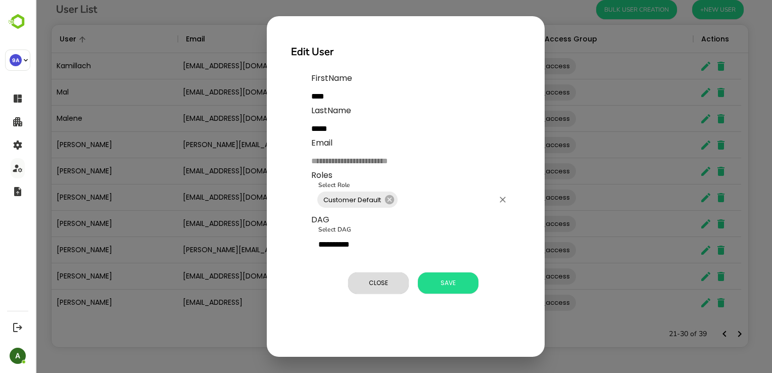
click at [433, 198] on input "Select Role" at bounding box center [446, 199] width 94 height 19
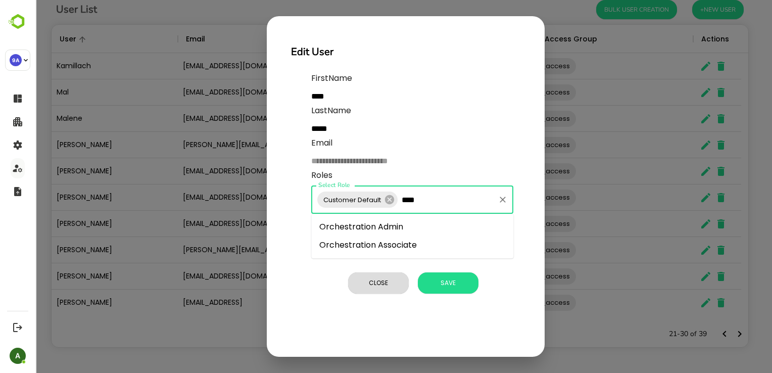
type input "*****"
click at [393, 247] on li "Orchestration Associate" at bounding box center [412, 245] width 202 height 18
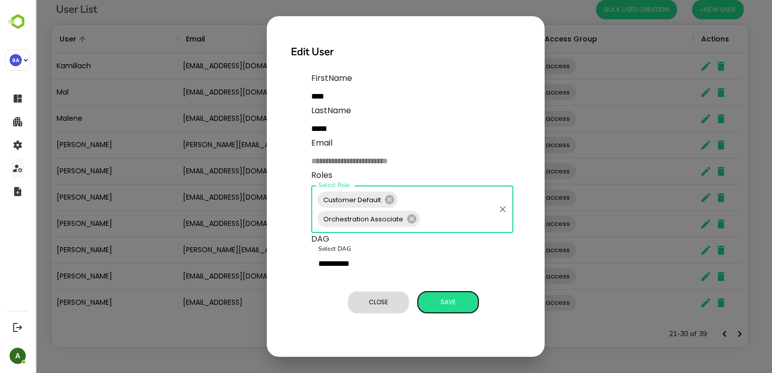
click at [445, 298] on span "Save" at bounding box center [448, 301] width 50 height 13
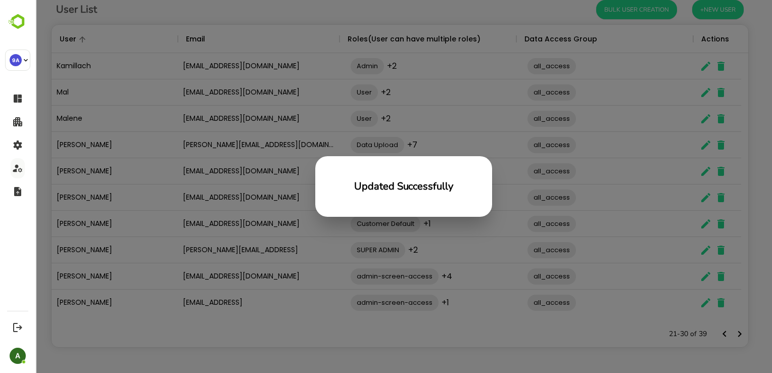
click at [451, 271] on div "Updated Successfully" at bounding box center [403, 186] width 736 height 373
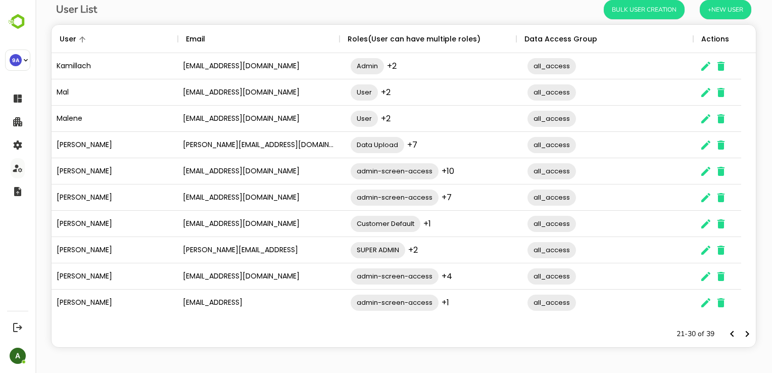
click at [698, 281] on div "The User Data" at bounding box center [705, 276] width 15 height 26
click at [701, 279] on icon "The User Data" at bounding box center [705, 276] width 9 height 9
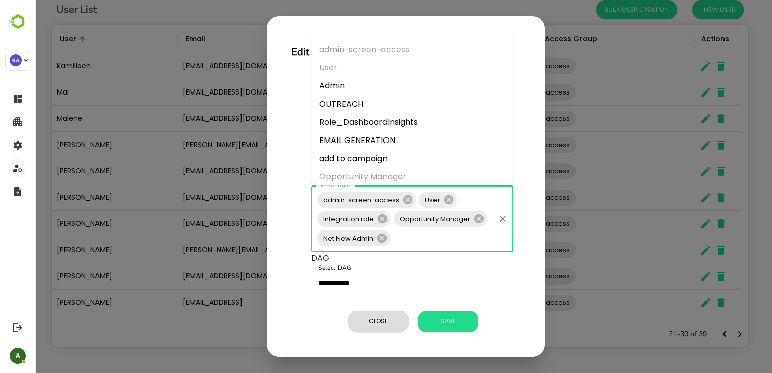
click at [415, 244] on input "Select Role" at bounding box center [442, 237] width 102 height 19
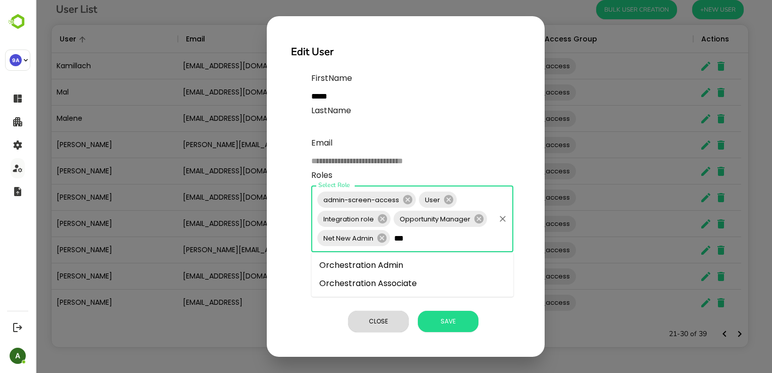
type input "****"
click at [399, 282] on li "Orchestration Associate" at bounding box center [412, 283] width 202 height 18
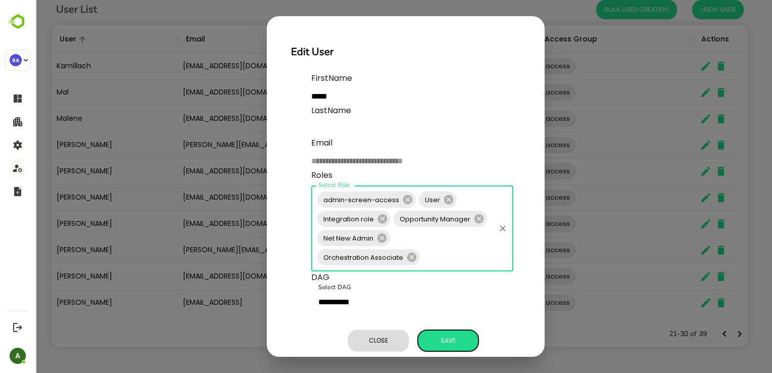
click at [446, 341] on span "Save" at bounding box center [448, 340] width 50 height 13
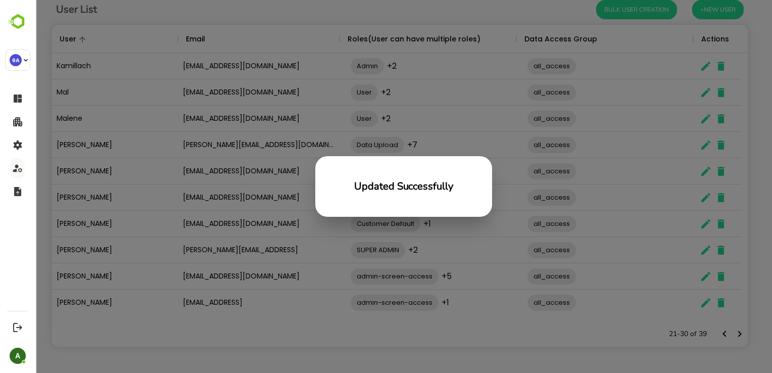
click at [615, 339] on div "Updated Successfully" at bounding box center [403, 186] width 736 height 373
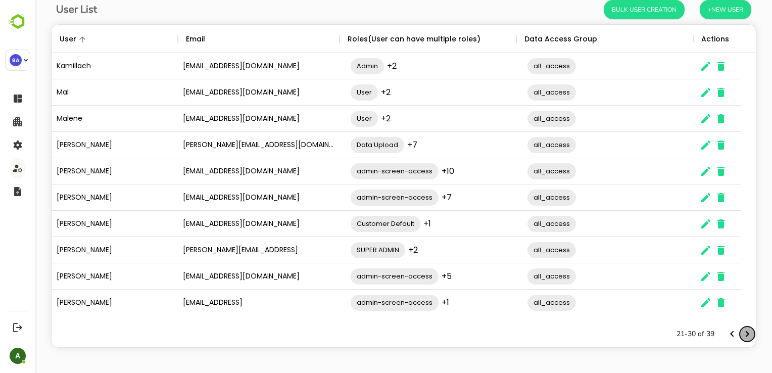
click at [745, 335] on icon "Next page" at bounding box center [747, 334] width 4 height 6
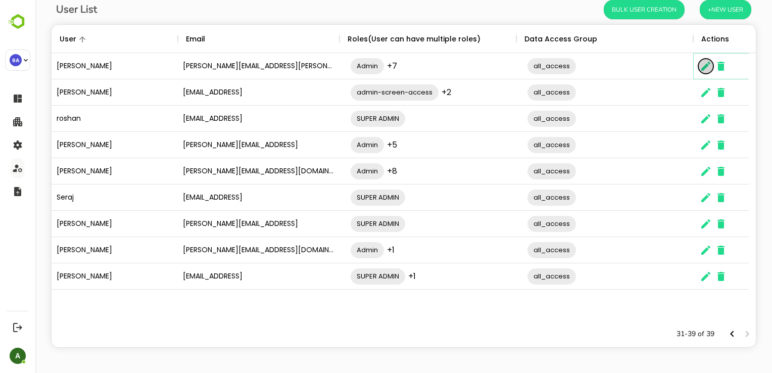
click at [705, 68] on icon "The User Data" at bounding box center [705, 66] width 9 height 9
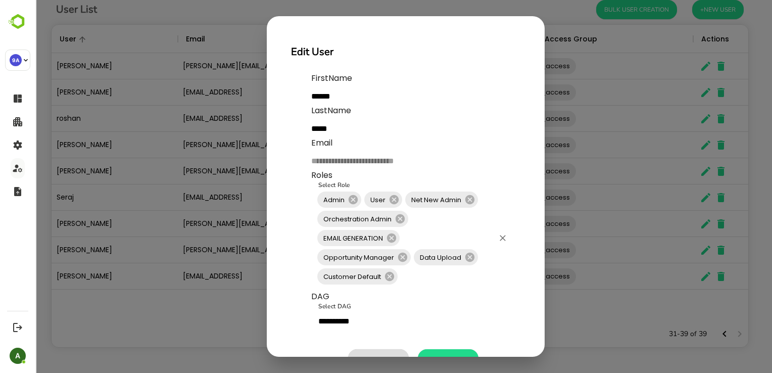
click at [422, 281] on input "Select Role" at bounding box center [446, 276] width 94 height 19
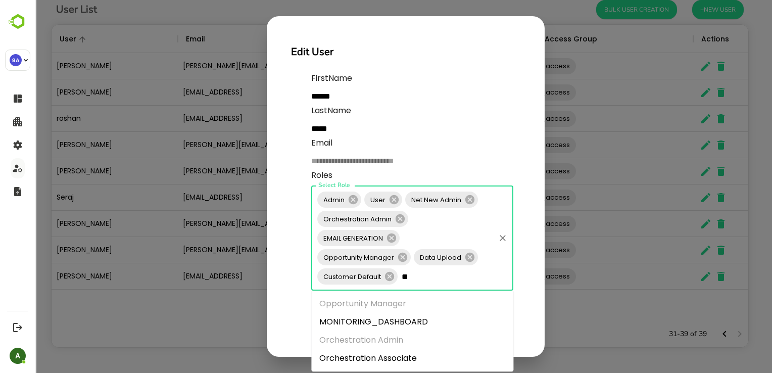
type input "***"
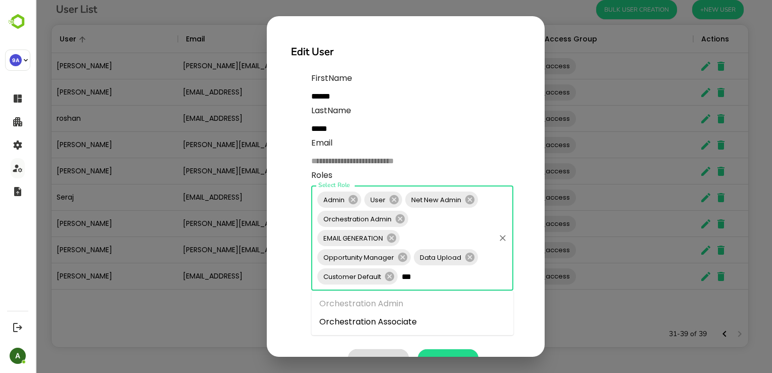
click at [384, 319] on li "Orchestration Associate" at bounding box center [412, 322] width 202 height 18
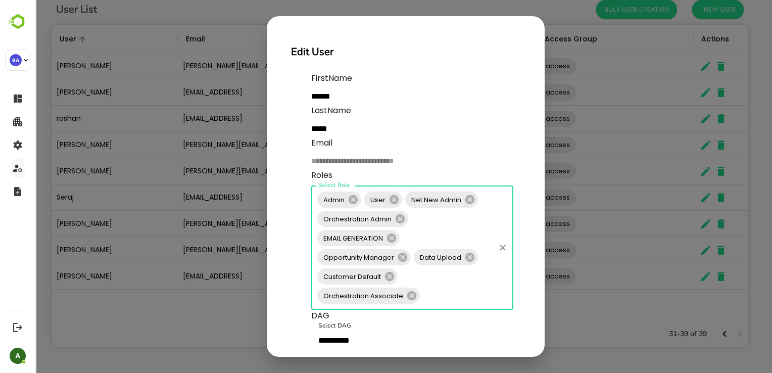
scroll to position [55, 0]
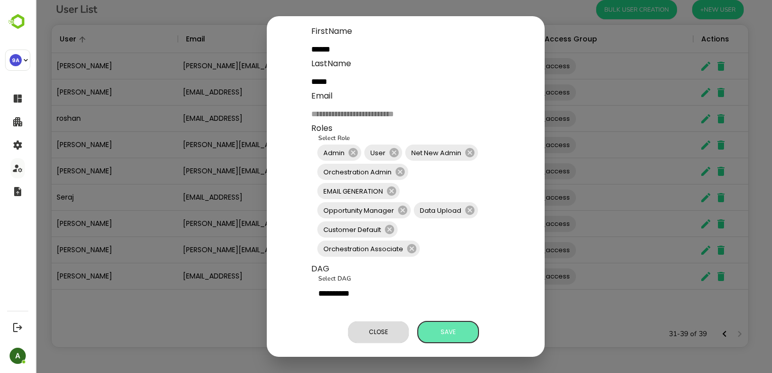
click at [451, 331] on button "Save" at bounding box center [448, 331] width 61 height 21
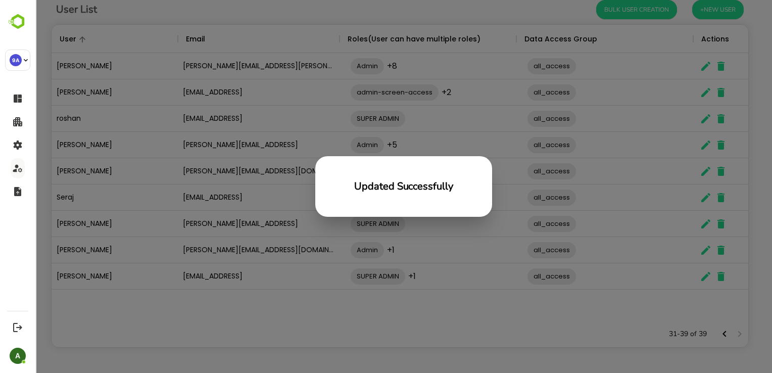
scroll to position [288, 689]
click at [608, 211] on div "Updated Successfully" at bounding box center [403, 186] width 736 height 373
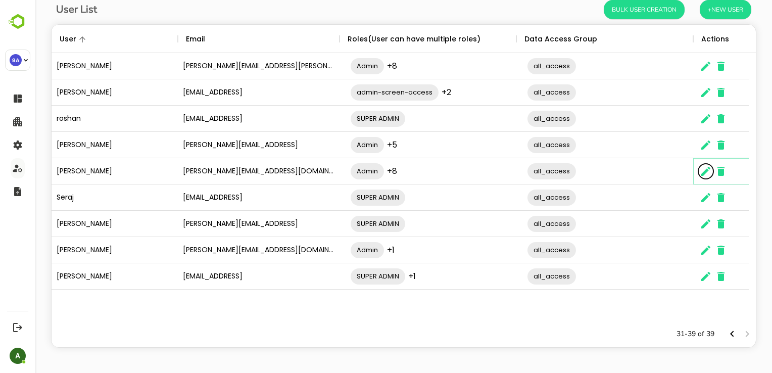
click at [701, 174] on icon "The User Data" at bounding box center [705, 171] width 9 height 9
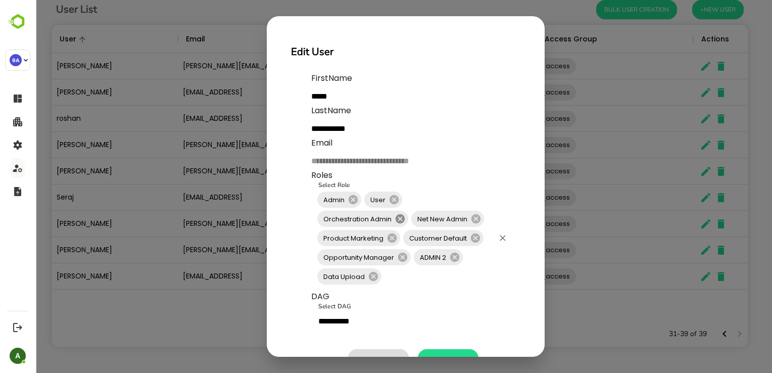
click at [398, 220] on icon at bounding box center [399, 218] width 9 height 9
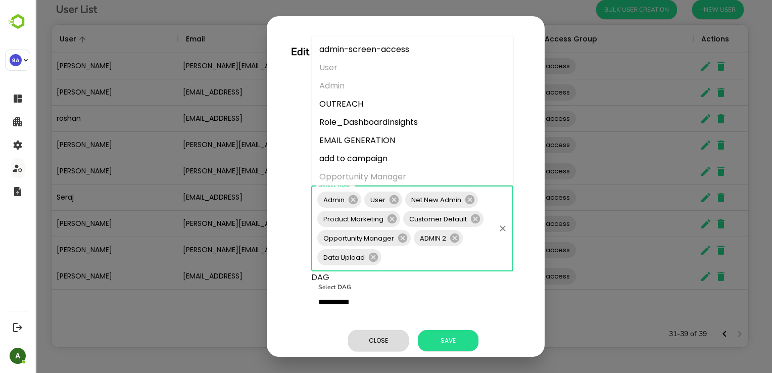
click at [392, 258] on input "Select Role" at bounding box center [438, 256] width 111 height 19
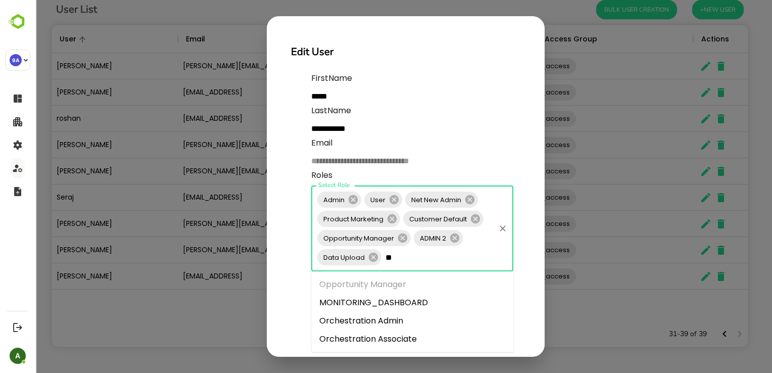
type input "***"
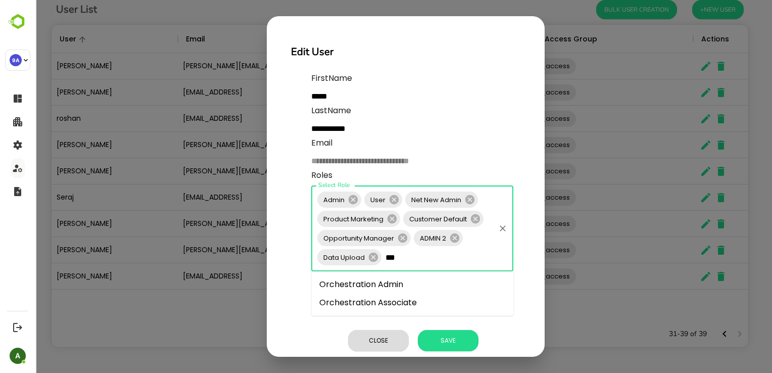
click at [393, 304] on li "Orchestration Associate" at bounding box center [412, 302] width 202 height 18
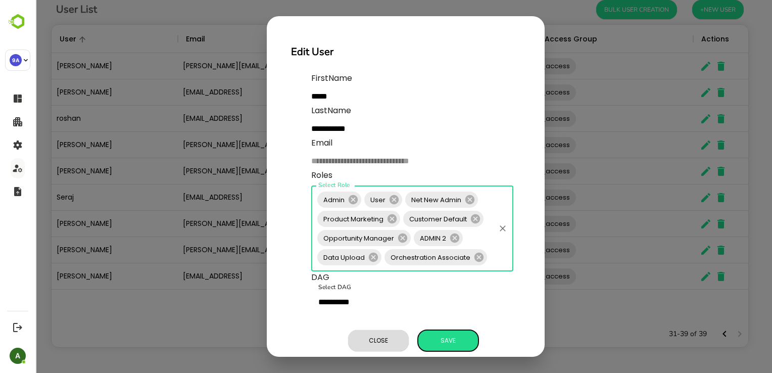
click at [455, 335] on p "**********" at bounding box center [415, 213] width 209 height 283
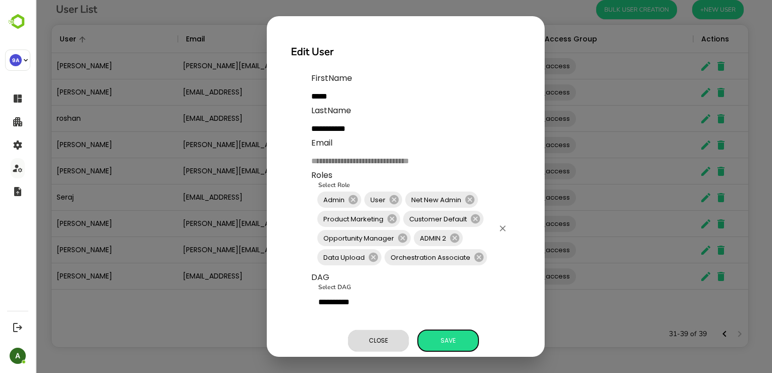
scroll to position [35, 0]
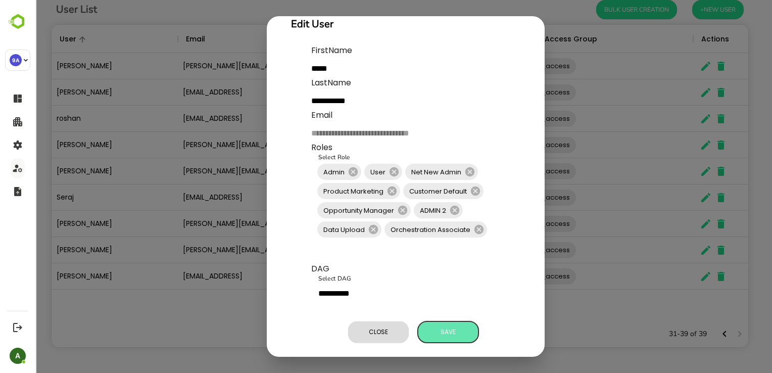
click at [443, 328] on span "Save" at bounding box center [448, 331] width 50 height 13
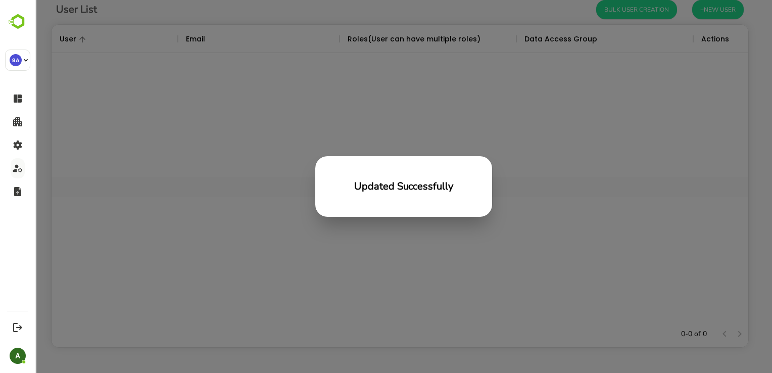
scroll to position [288, 689]
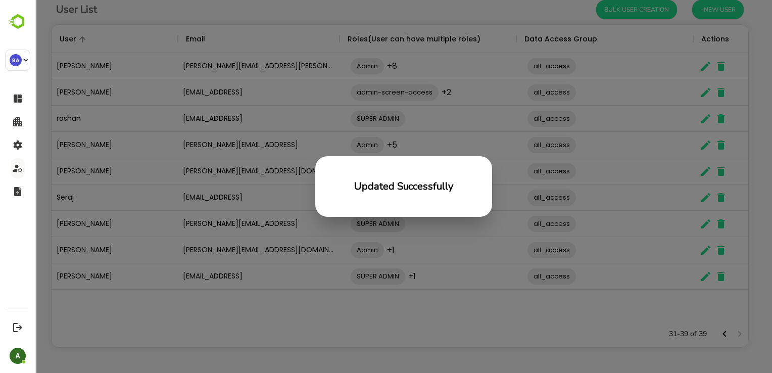
click at [620, 211] on div "Updated Successfully" at bounding box center [403, 186] width 736 height 373
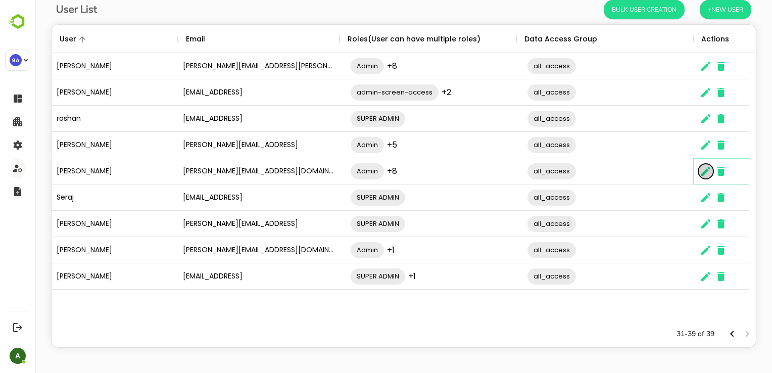
click at [703, 175] on icon "The User Data" at bounding box center [705, 171] width 12 height 12
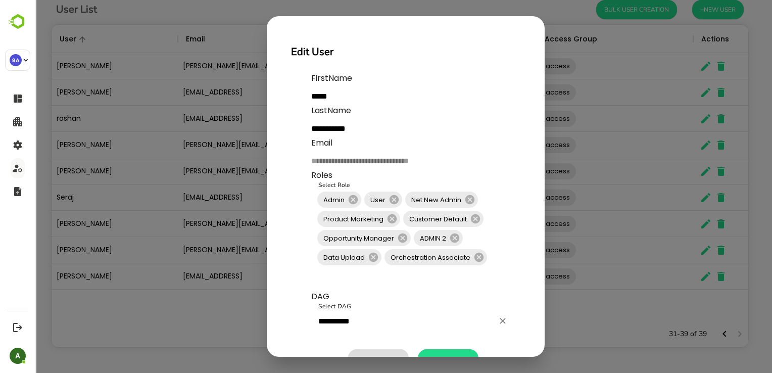
scroll to position [35, 0]
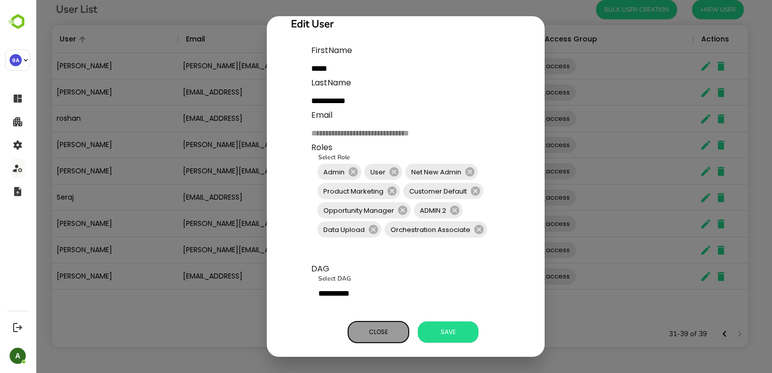
click at [375, 330] on span "Close" at bounding box center [378, 331] width 50 height 13
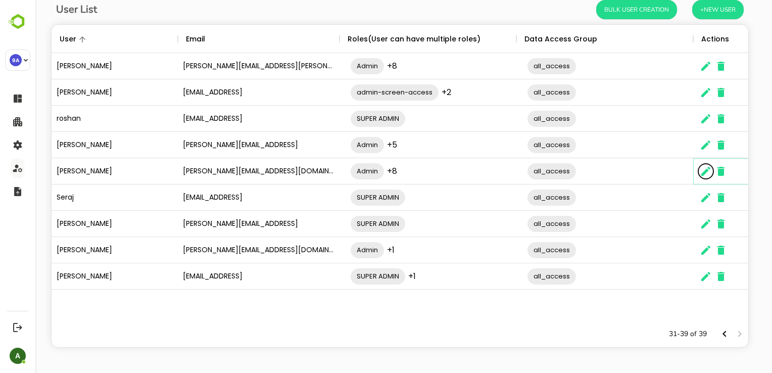
scroll to position [8, 8]
click at [703, 250] on icon "The User Data" at bounding box center [705, 249] width 9 height 9
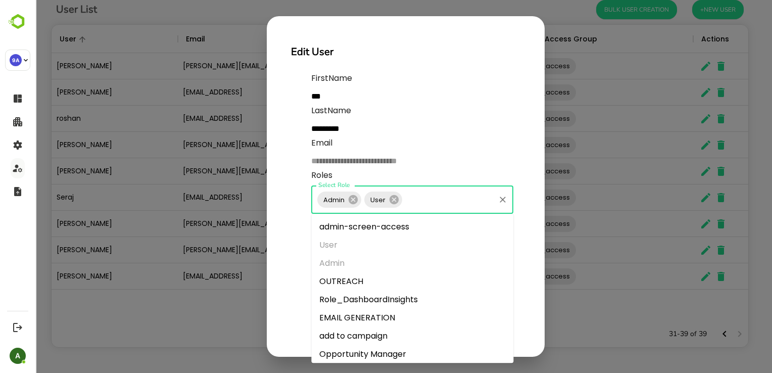
click at [436, 195] on input "Select Role" at bounding box center [448, 199] width 90 height 19
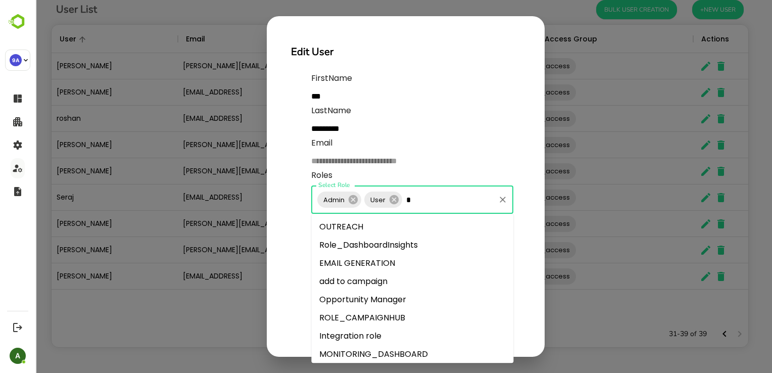
type input "**"
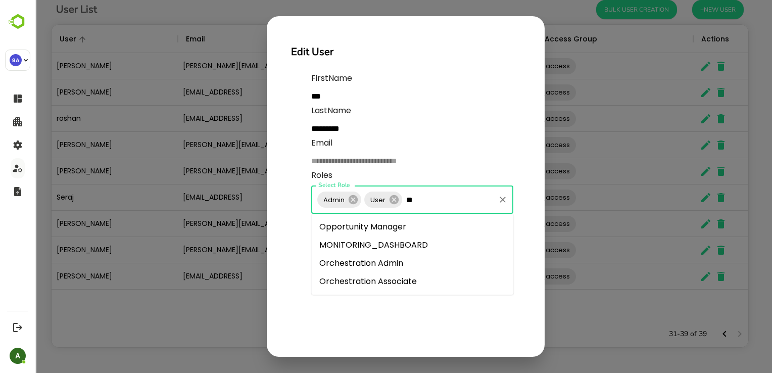
click at [411, 276] on li "Orchestration Associate" at bounding box center [412, 281] width 202 height 18
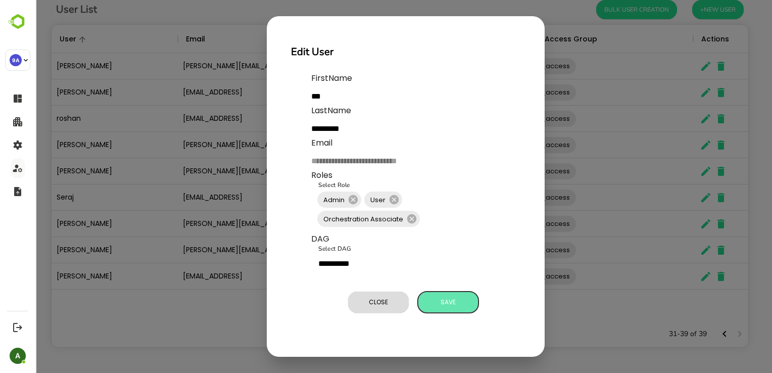
click at [446, 310] on button "Save" at bounding box center [448, 301] width 61 height 21
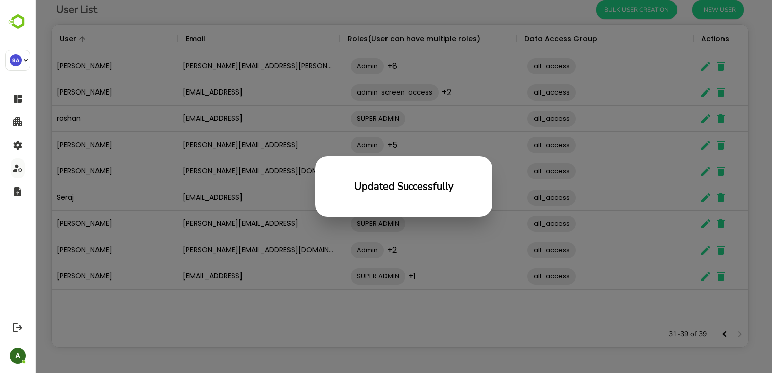
scroll to position [288, 689]
click at [702, 249] on div "Updated Successfully" at bounding box center [403, 186] width 736 height 373
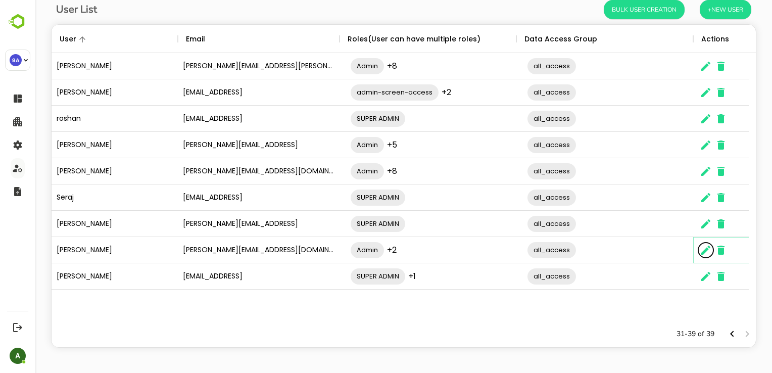
click at [702, 249] on icon "The User Data" at bounding box center [705, 250] width 12 height 12
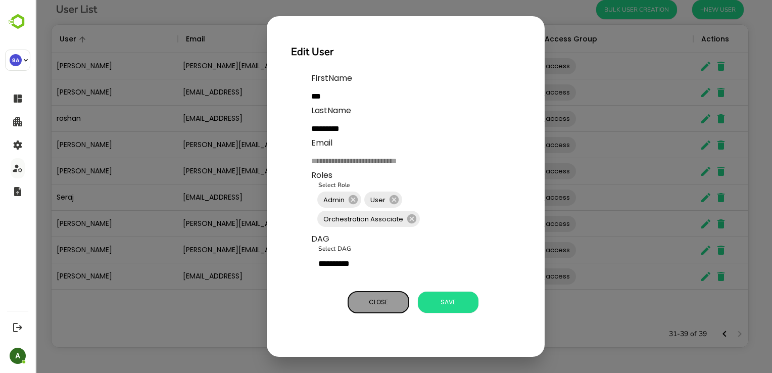
click at [393, 302] on span "Close" at bounding box center [378, 301] width 50 height 13
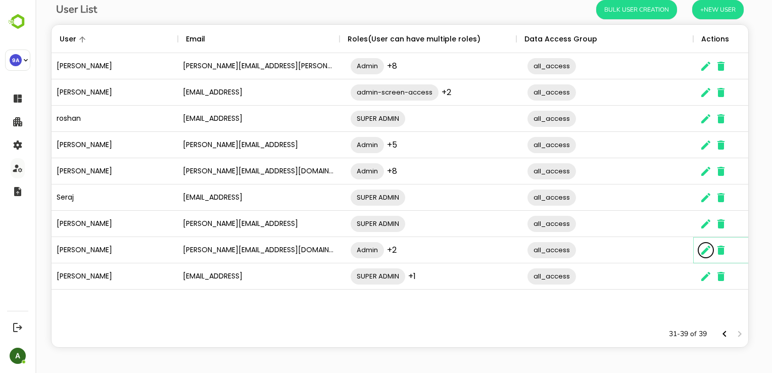
scroll to position [8, 8]
click at [418, 145] on div "Admin +5 ​" at bounding box center [432, 145] width 177 height 28
click at [702, 148] on icon "The User Data" at bounding box center [705, 144] width 9 height 9
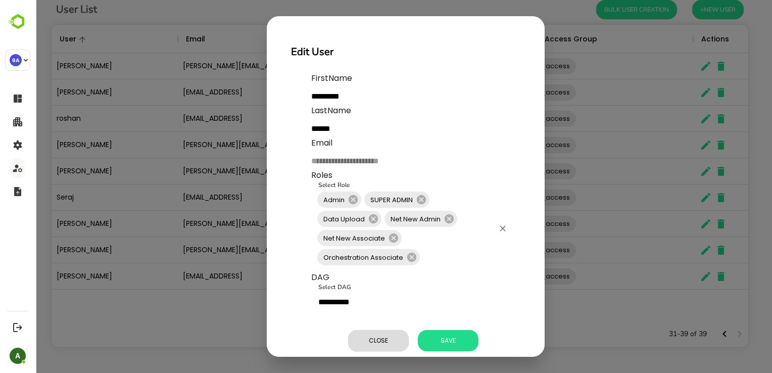
scroll to position [16, 0]
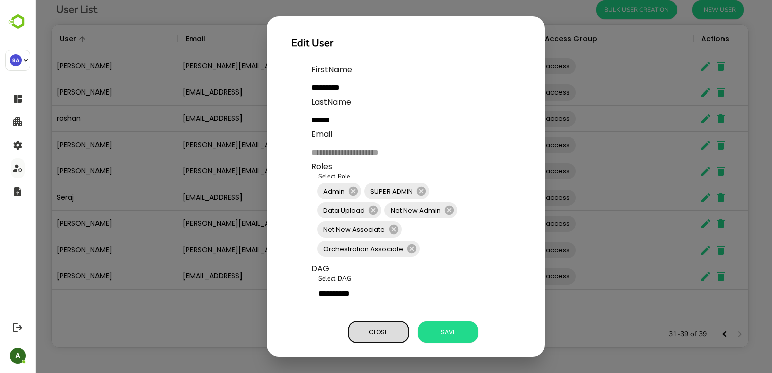
click at [378, 331] on button "Close" at bounding box center [378, 331] width 61 height 21
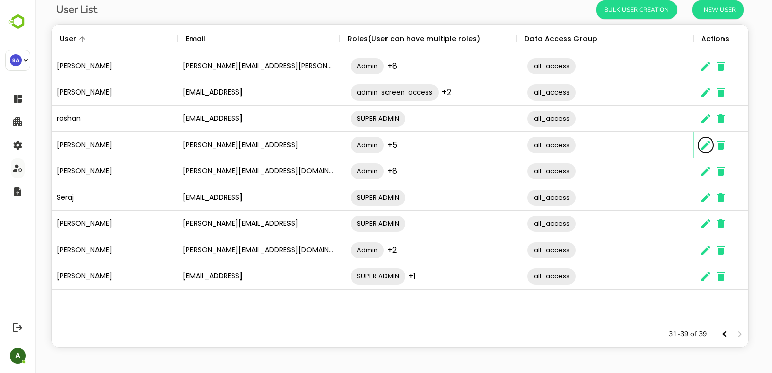
scroll to position [8, 8]
